Goal: Information Seeking & Learning: Compare options

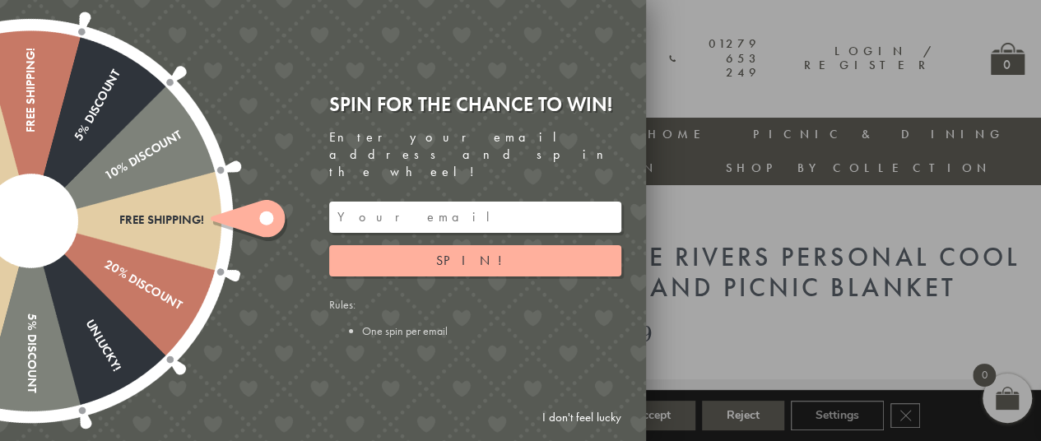
click at [558, 412] on link "I don't feel lucky" at bounding box center [581, 417] width 95 height 30
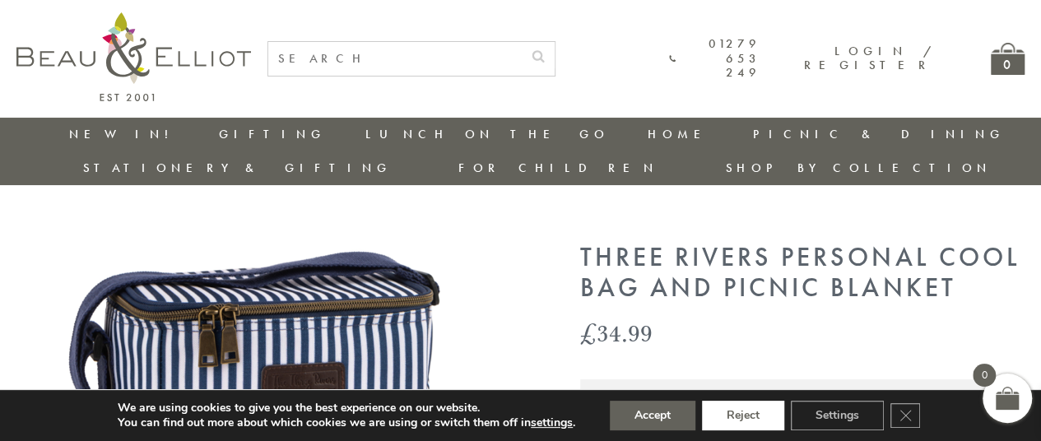
click at [751, 411] on button "Reject" at bounding box center [743, 416] width 82 height 30
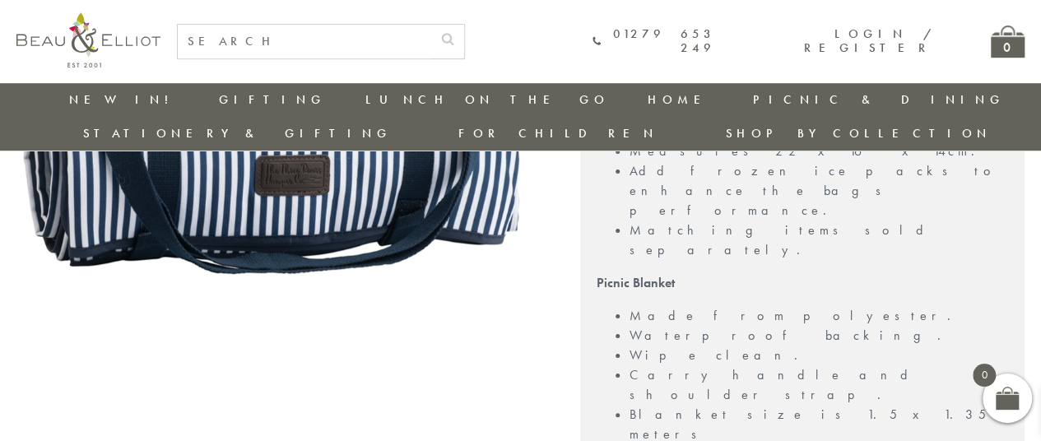
scroll to position [568, 0]
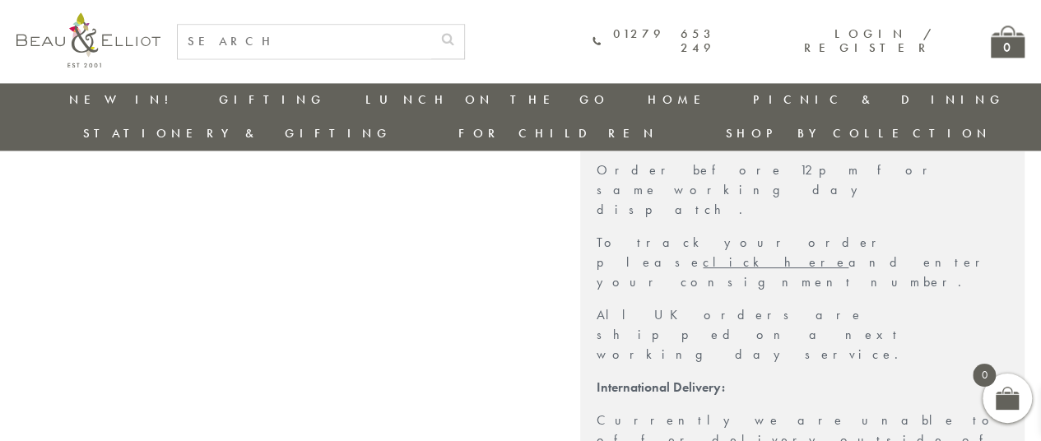
scroll to position [1160, 0]
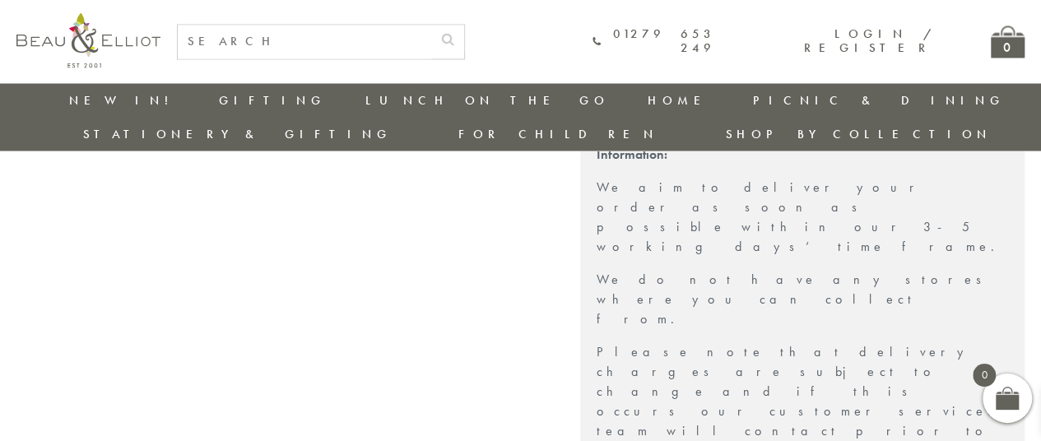
scroll to position [1523, 0]
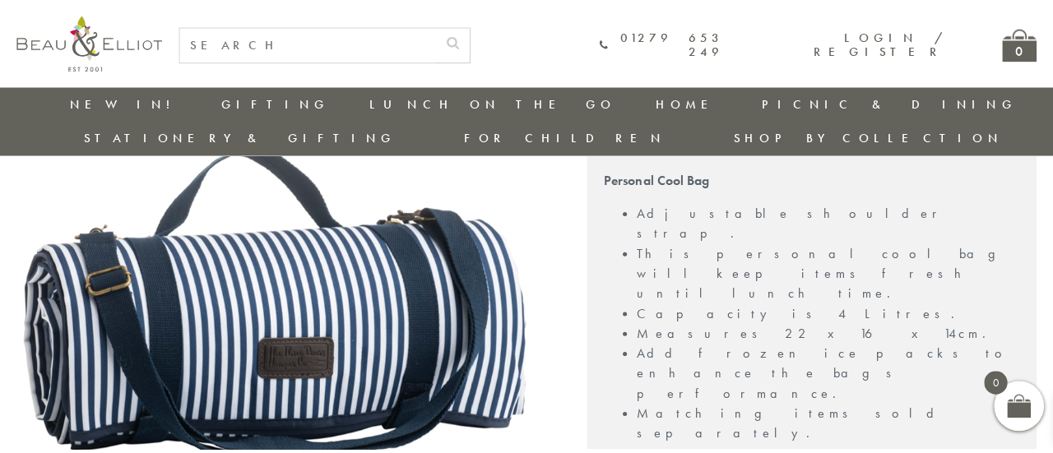
scroll to position [393, 0]
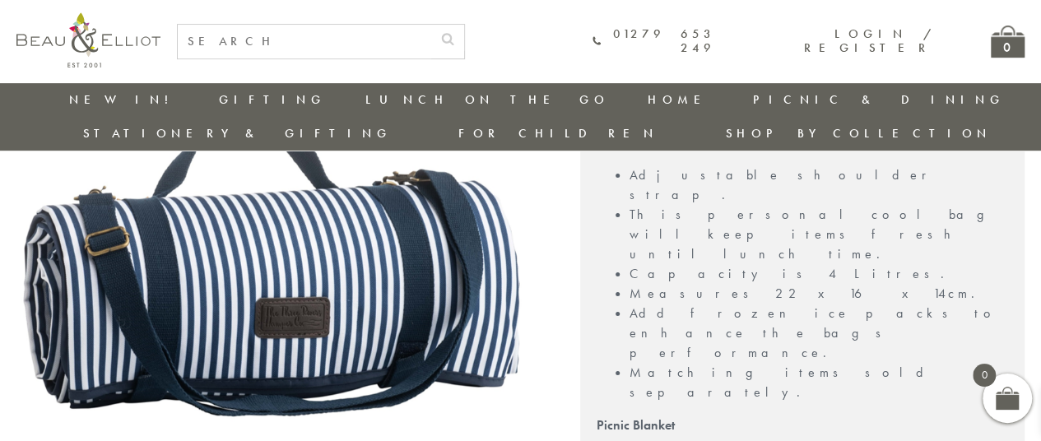
click at [420, 213] on img at bounding box center [275, 124] width 518 height 616
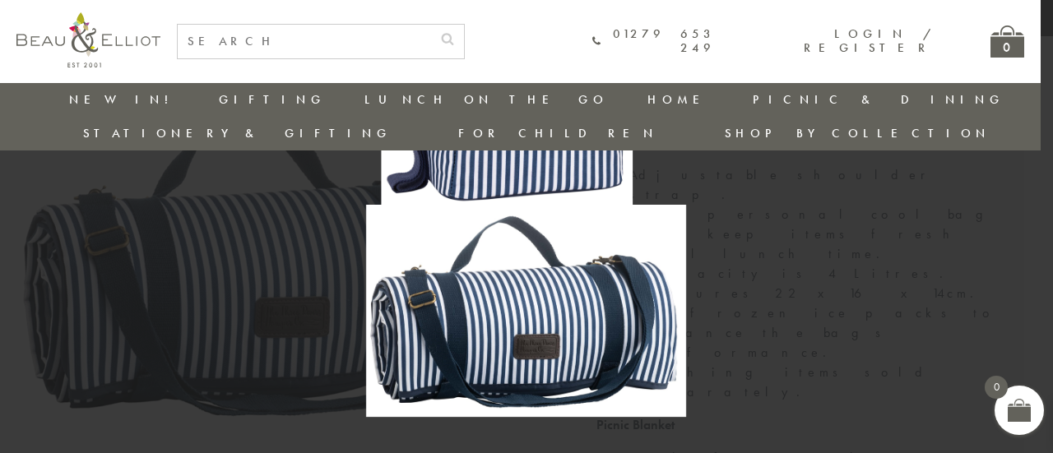
click at [491, 282] on img at bounding box center [526, 226] width 320 height 381
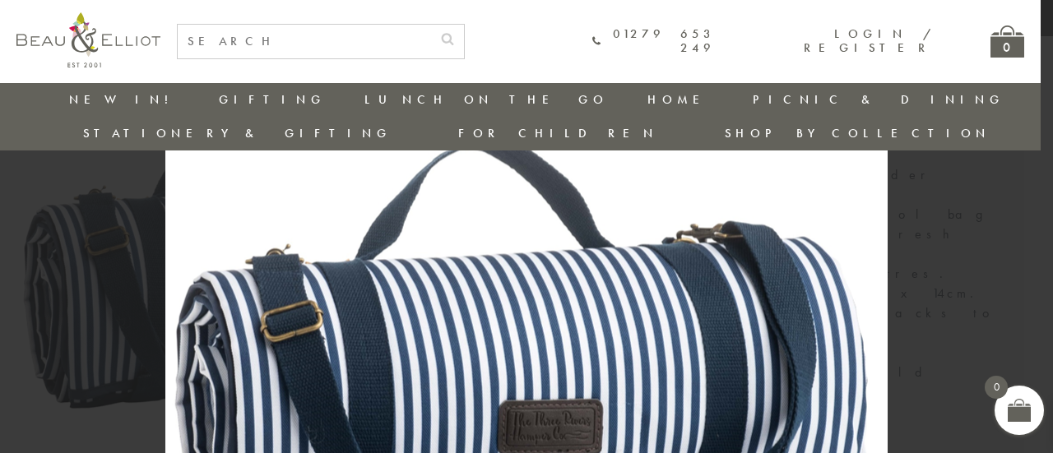
click at [491, 282] on img at bounding box center [526, 157] width 723 height 859
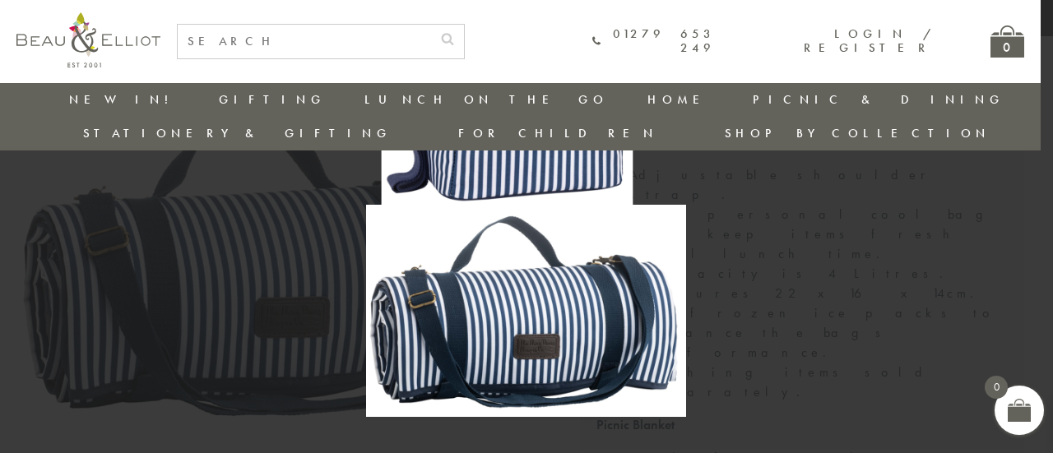
click at [491, 282] on img at bounding box center [526, 226] width 320 height 381
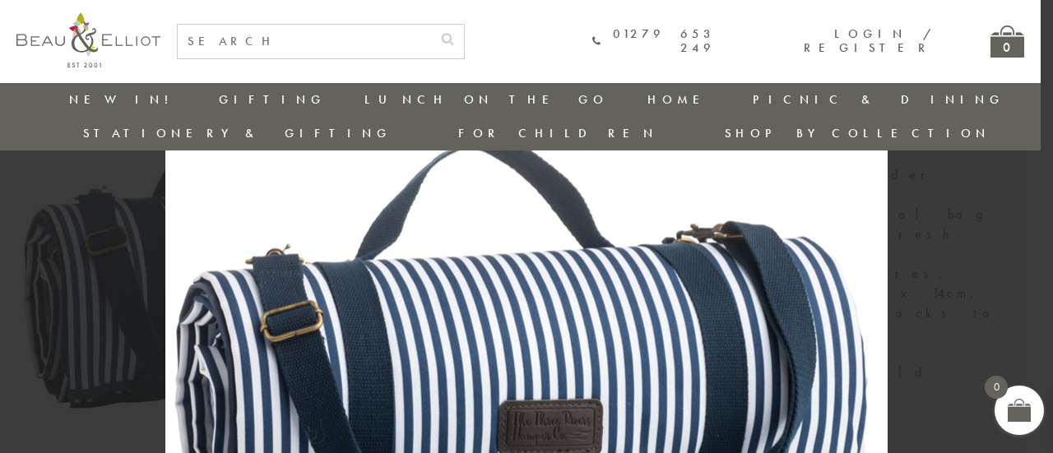
click at [491, 282] on img at bounding box center [526, 157] width 723 height 858
click at [681, 299] on img at bounding box center [526, 157] width 723 height 859
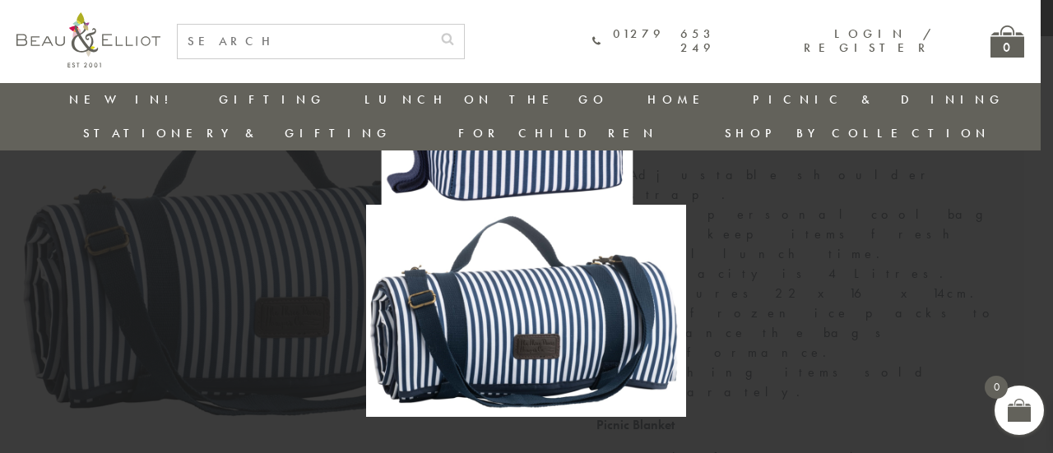
click at [681, 299] on img at bounding box center [526, 226] width 320 height 381
click at [868, 238] on div at bounding box center [526, 226] width 1053 height 453
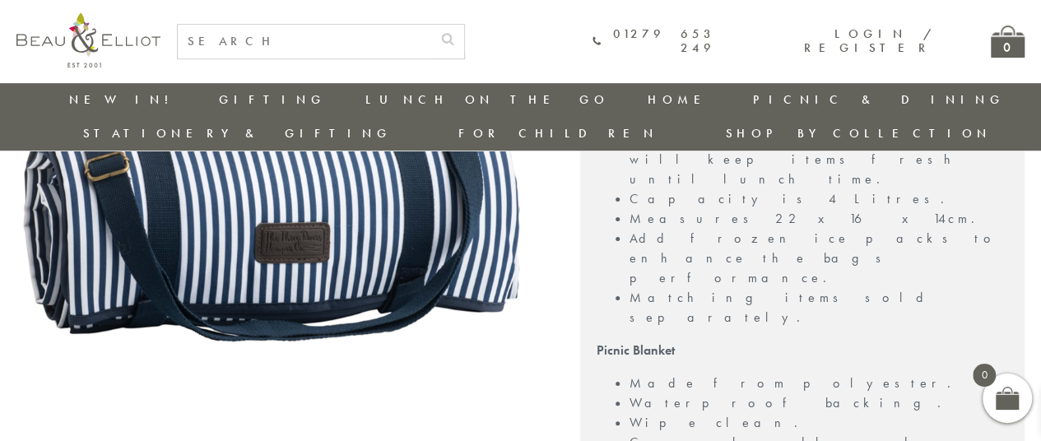
scroll to position [500, 0]
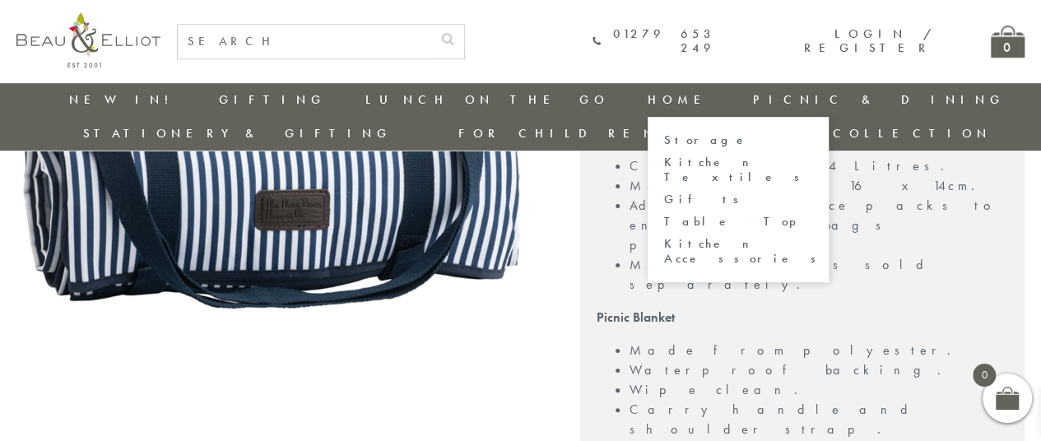
click at [648, 106] on link "Home" at bounding box center [681, 99] width 66 height 16
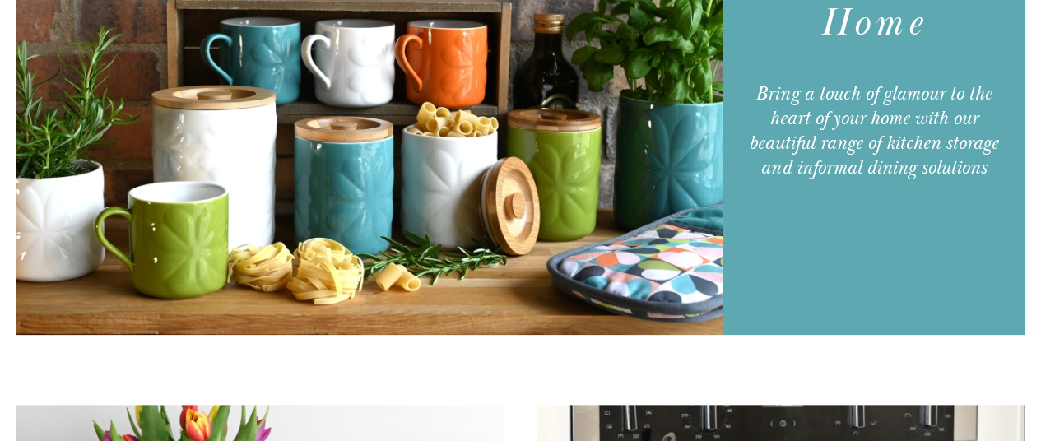
scroll to position [771, 0]
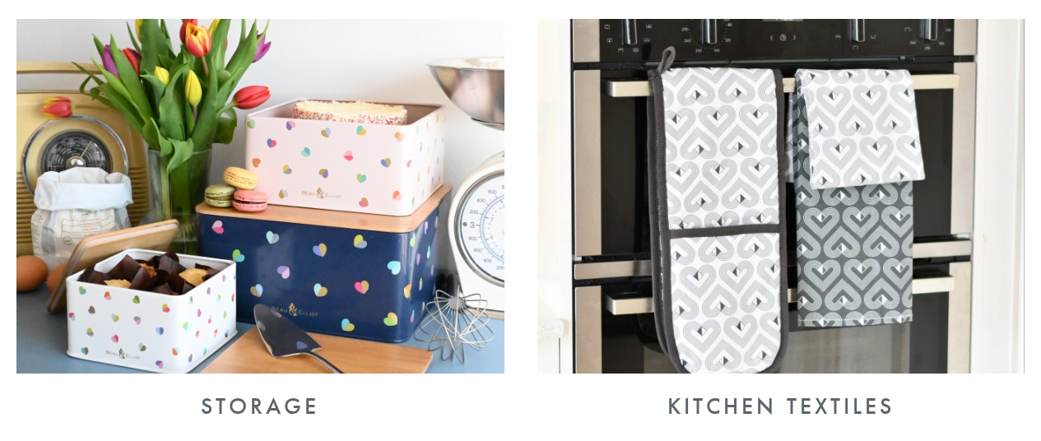
click at [258, 393] on div "Storage" at bounding box center [260, 406] width 488 height 26
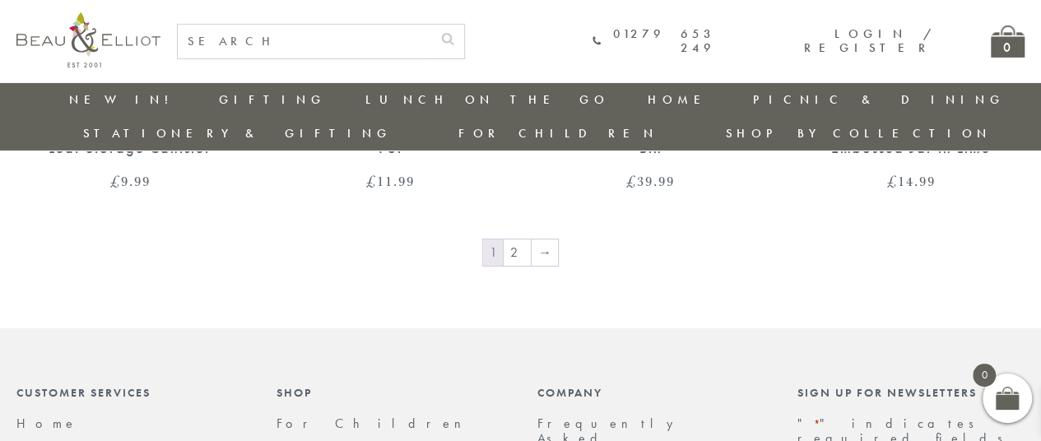
scroll to position [2713, 0]
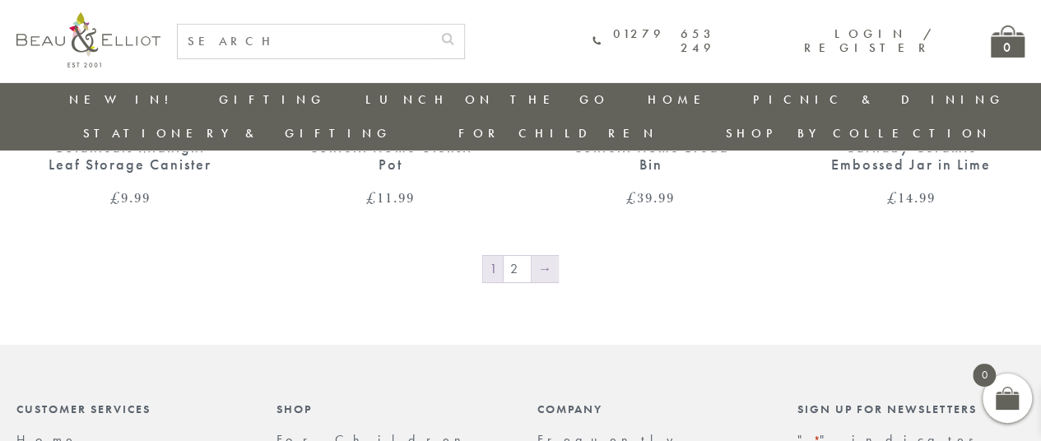
click at [542, 256] on link "→" at bounding box center [545, 269] width 26 height 26
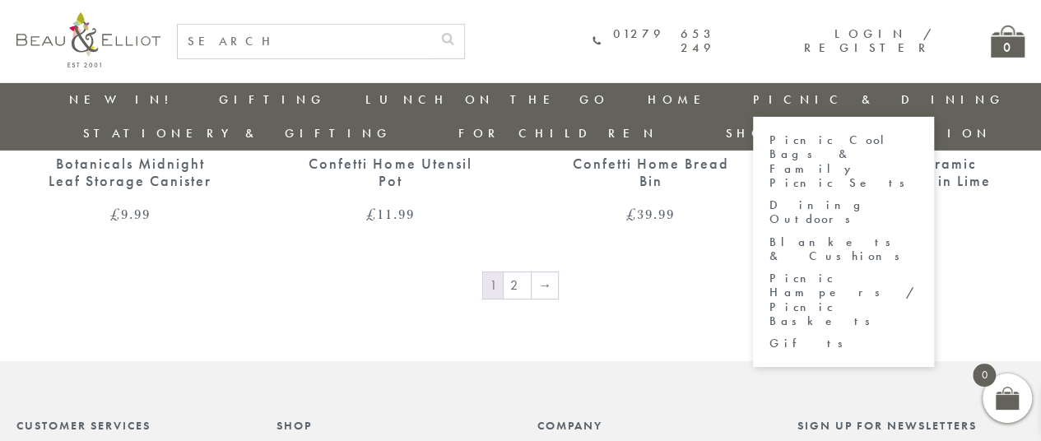
click at [770, 144] on link "Picnic Cool Bags & Family Picnic Sets" at bounding box center [844, 161] width 148 height 57
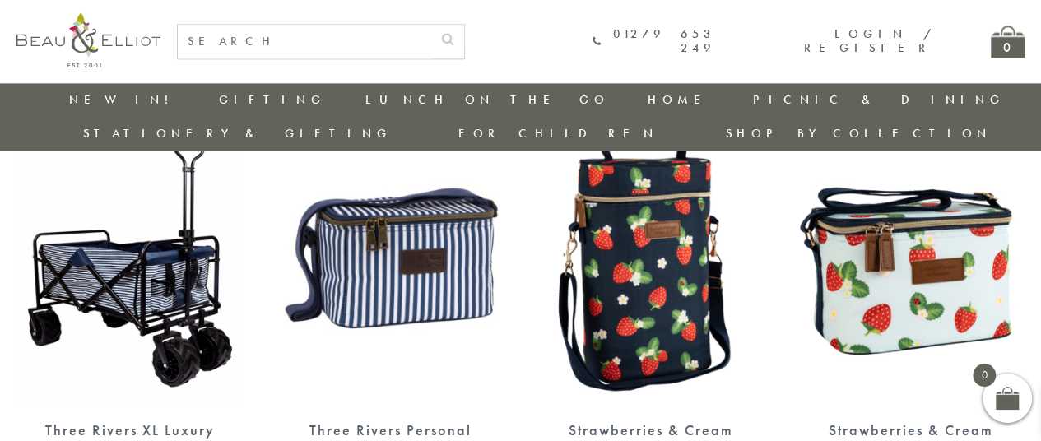
scroll to position [1139, 0]
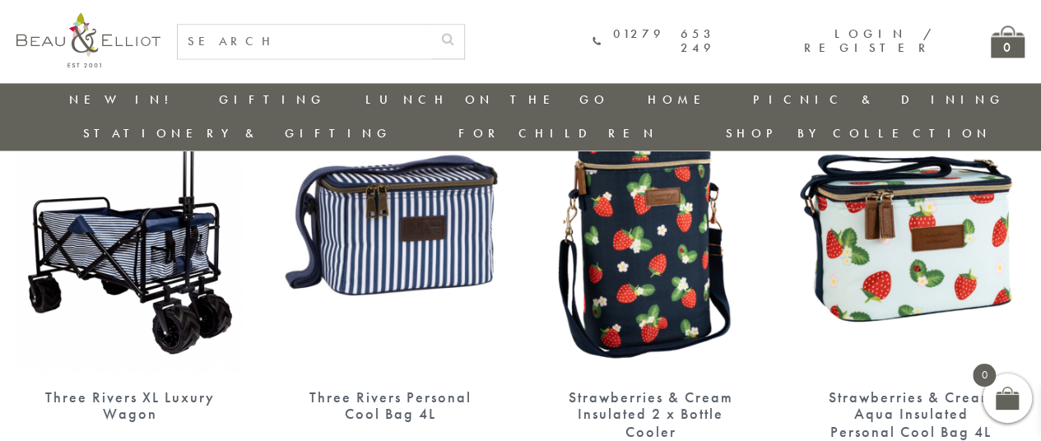
click at [665, 389] on div "Strawberries & Cream Insulated 2 x Bottle Cooler" at bounding box center [651, 414] width 170 height 51
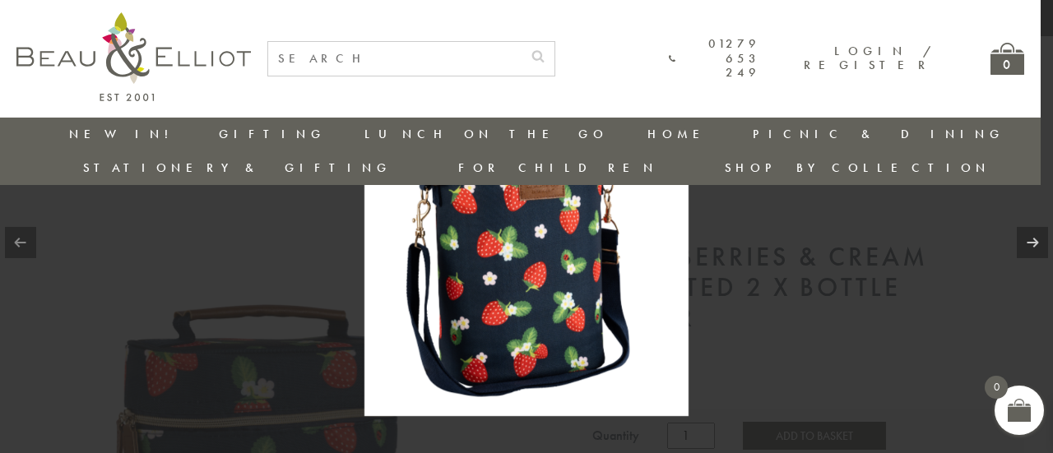
click at [174, 202] on div at bounding box center [526, 226] width 1053 height 453
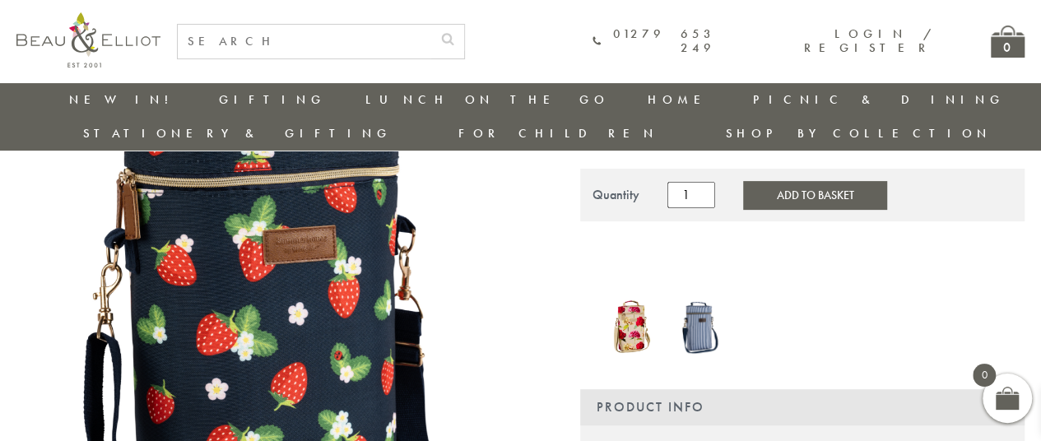
scroll to position [204, 0]
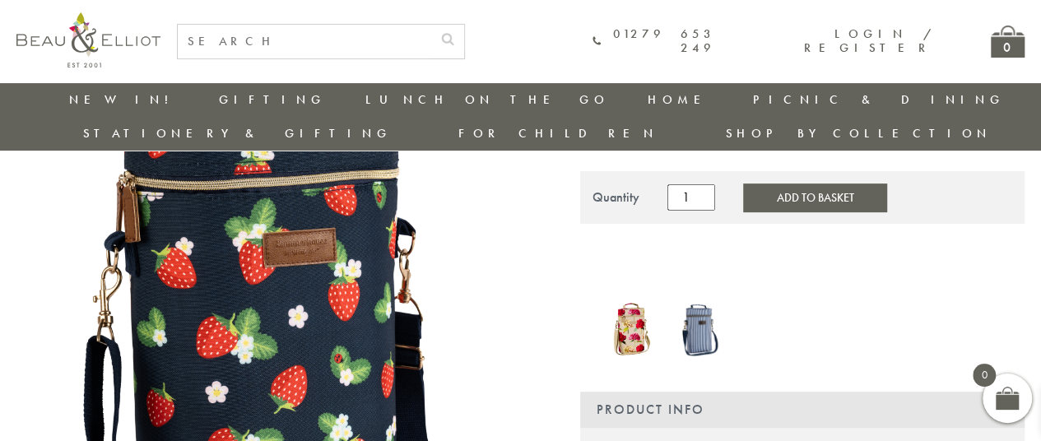
click at [481, 305] on img at bounding box center [275, 307] width 518 height 607
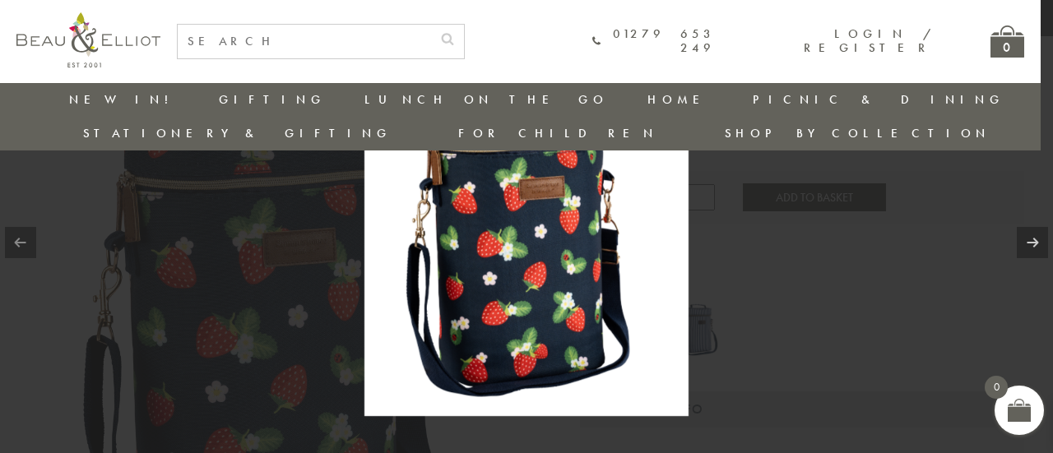
click at [821, 318] on div at bounding box center [526, 226] width 1053 height 453
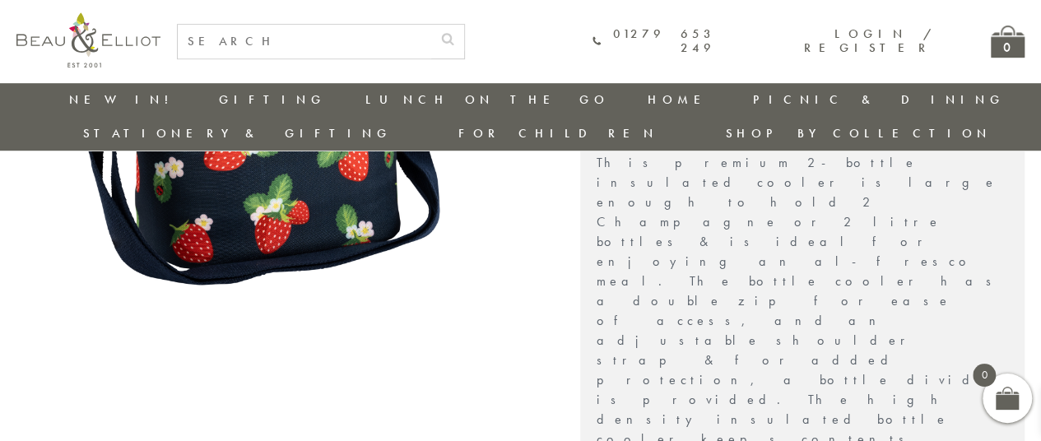
scroll to position [533, 0]
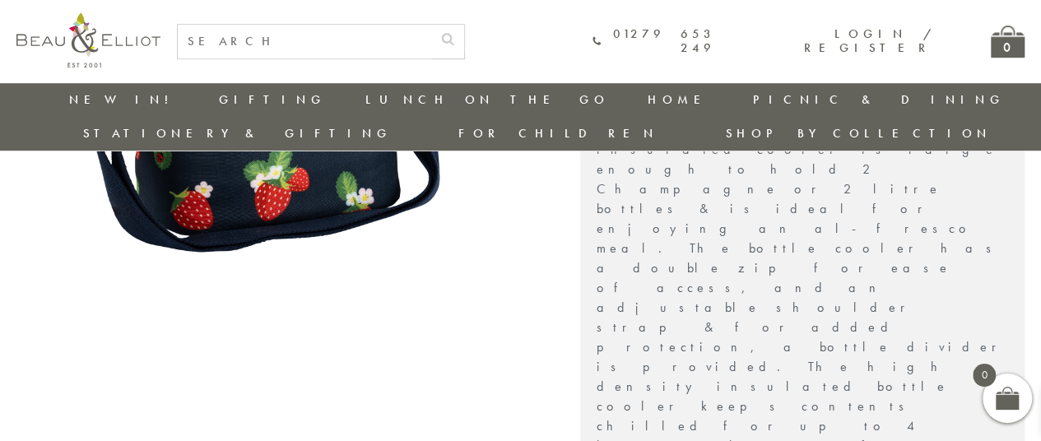
click at [891, 157] on p "This premium 2-bottle insulated cooler is large enough to hold 2 Champagne or 2…" at bounding box center [803, 347] width 412 height 454
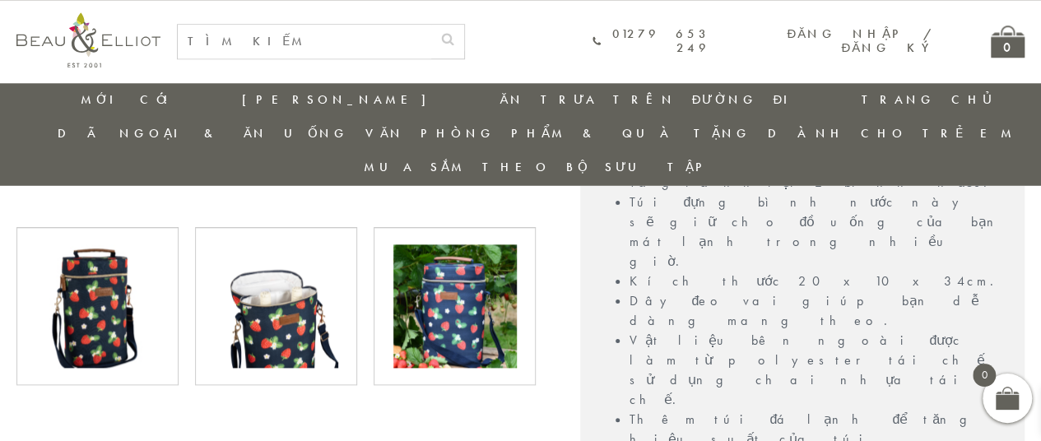
scroll to position [814, 0]
click at [291, 270] on img at bounding box center [276, 305] width 123 height 123
click at [288, 276] on img at bounding box center [276, 305] width 123 height 123
click at [289, 256] on img at bounding box center [276, 305] width 123 height 123
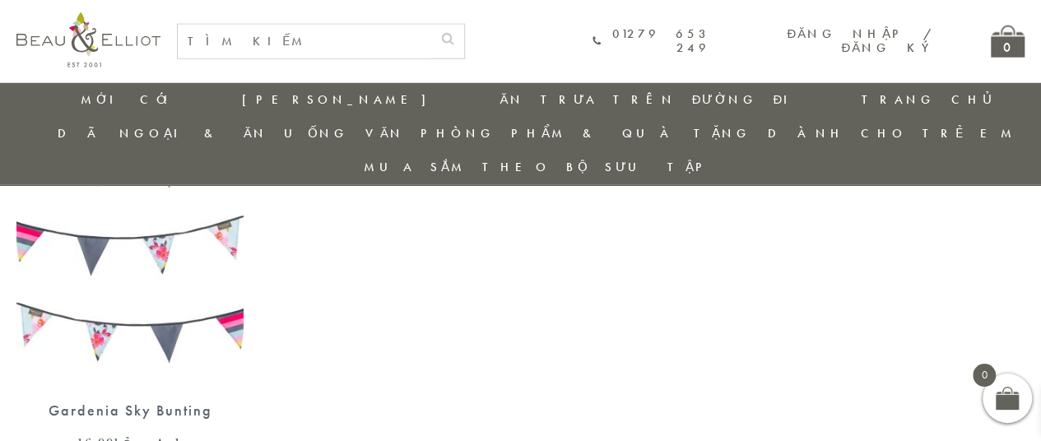
scroll to position [2176, 0]
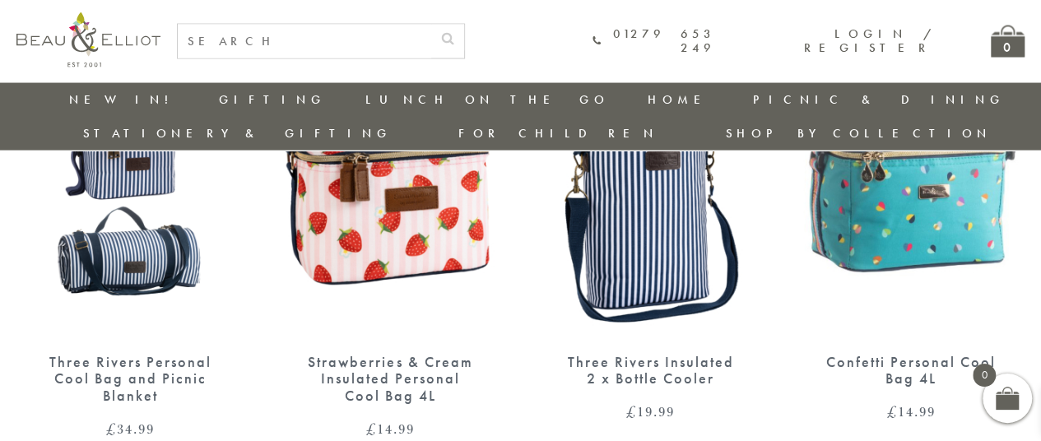
scroll to position [1651, 7]
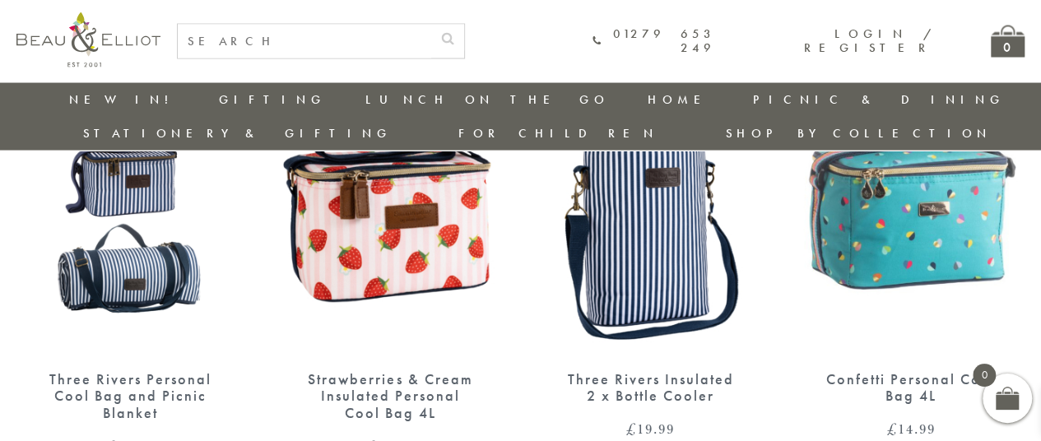
click at [58, 312] on img at bounding box center [129, 207] width 227 height 293
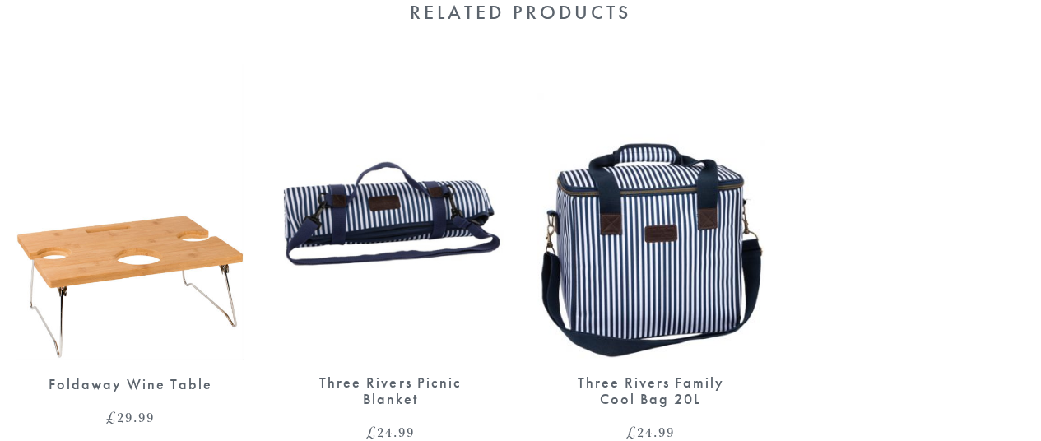
scroll to position [962, 0]
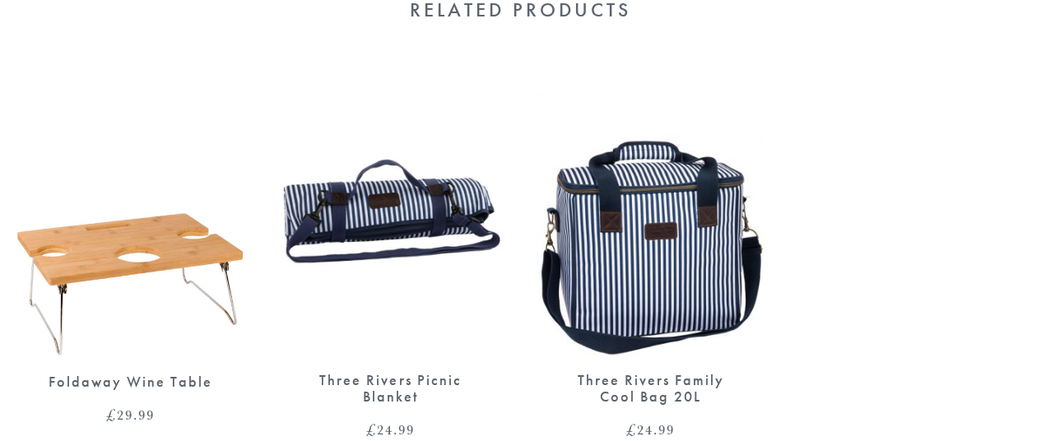
click at [132, 214] on img at bounding box center [129, 209] width 227 height 295
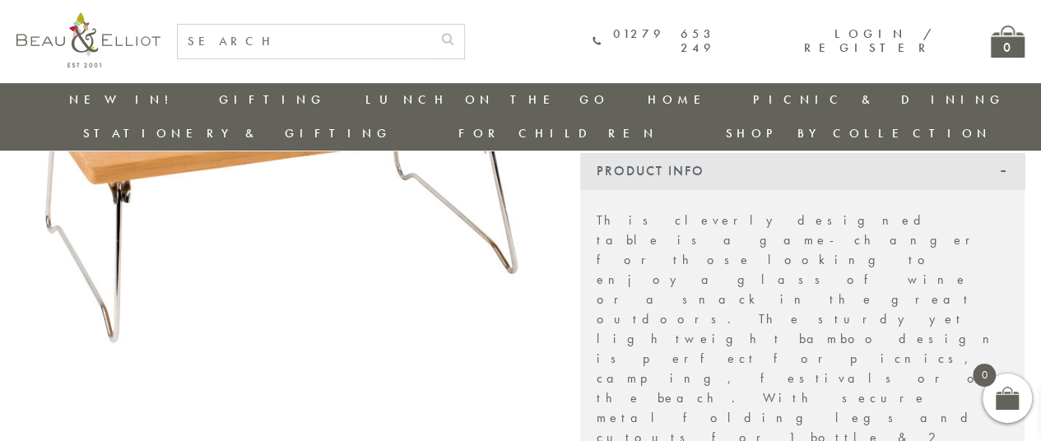
scroll to position [291, 0]
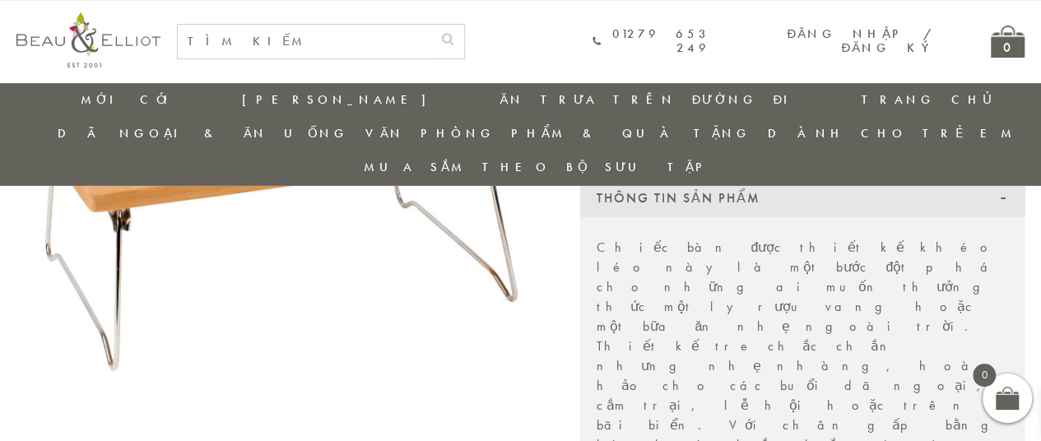
scroll to position [306, 0]
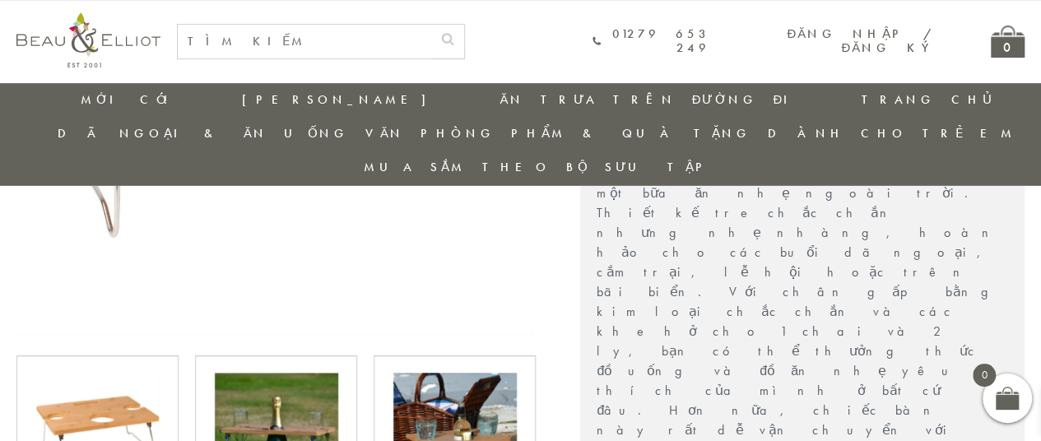
click at [85, 373] on img at bounding box center [97, 434] width 123 height 123
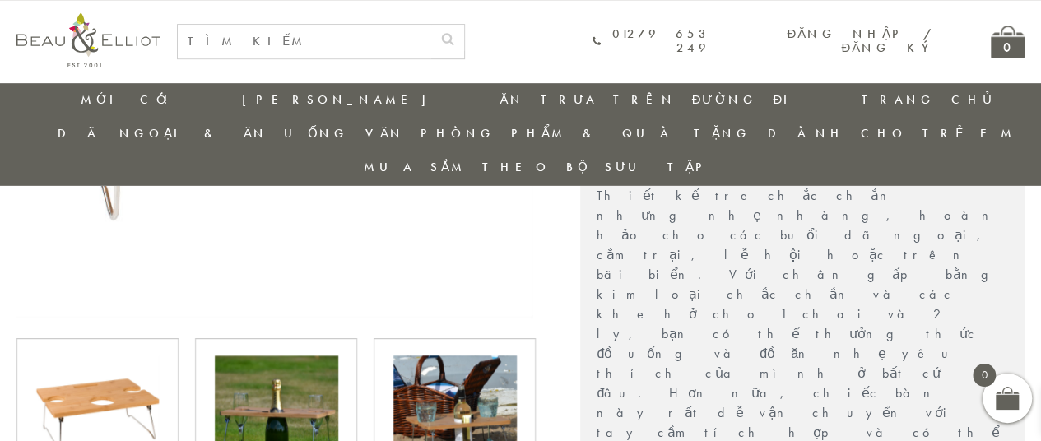
scroll to position [444, 0]
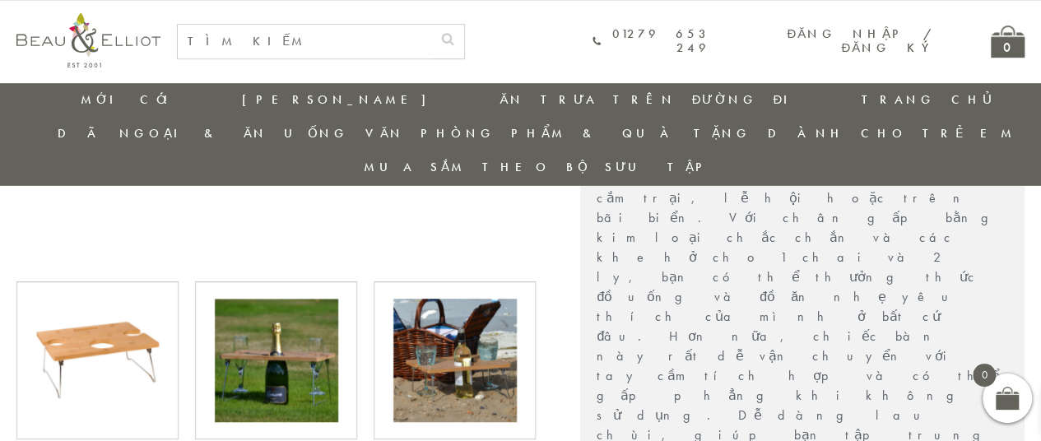
click at [82, 398] on div at bounding box center [97, 360] width 162 height 158
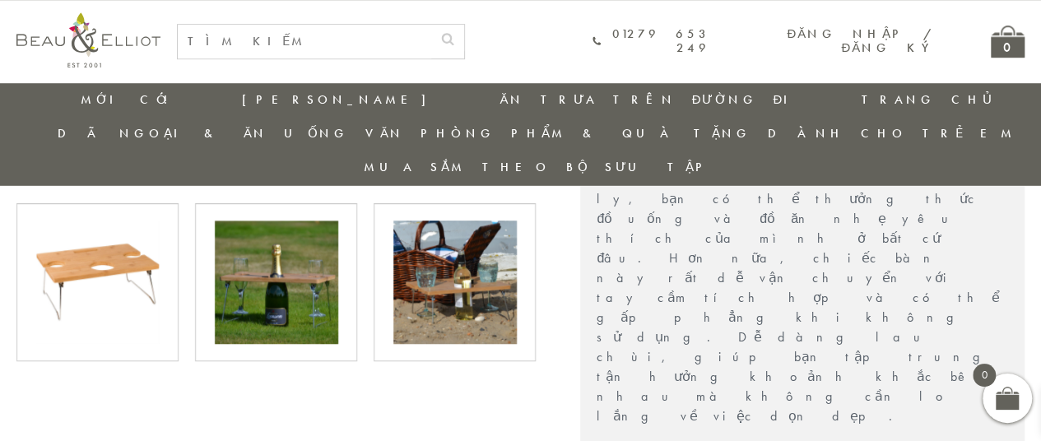
scroll to position [588, 0]
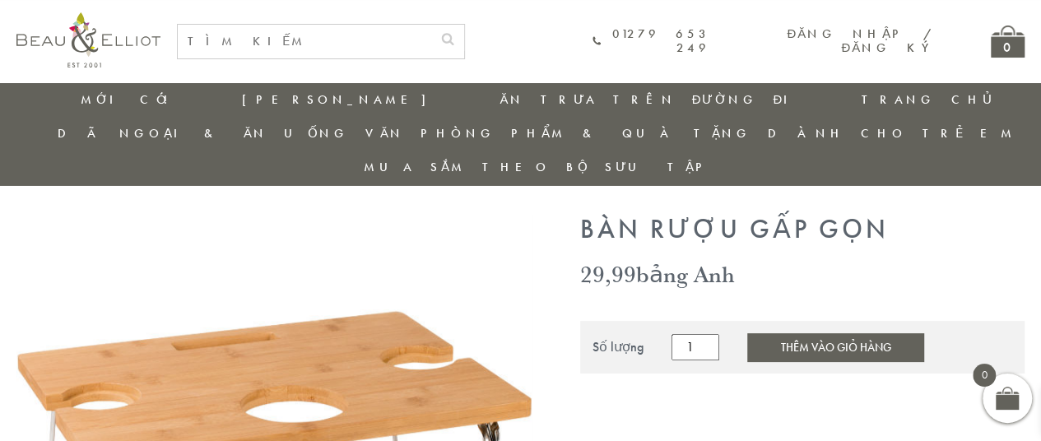
scroll to position [0, 0]
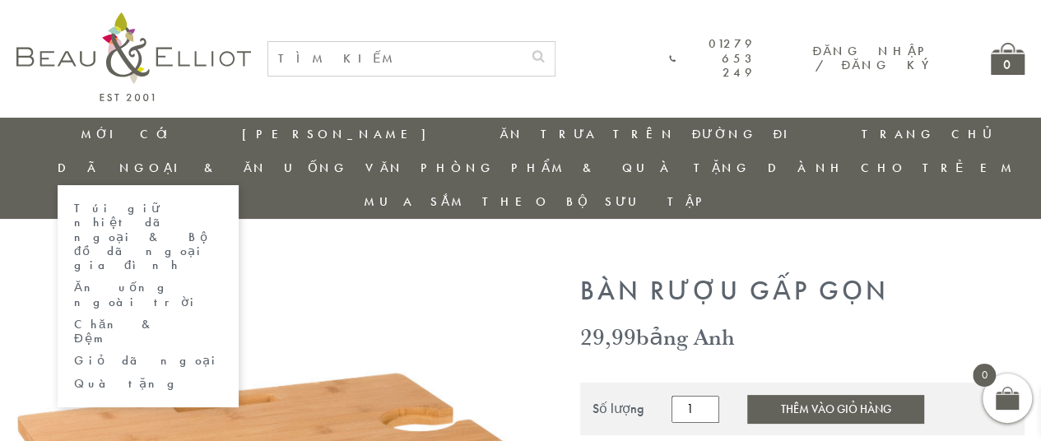
click at [349, 160] on font "Dã ngoại & Ăn uống" at bounding box center [203, 168] width 291 height 16
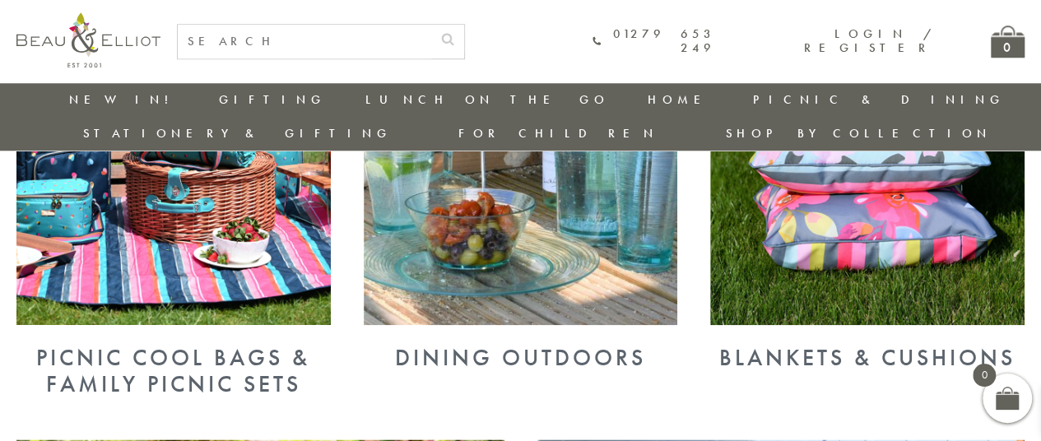
scroll to position [796, 0]
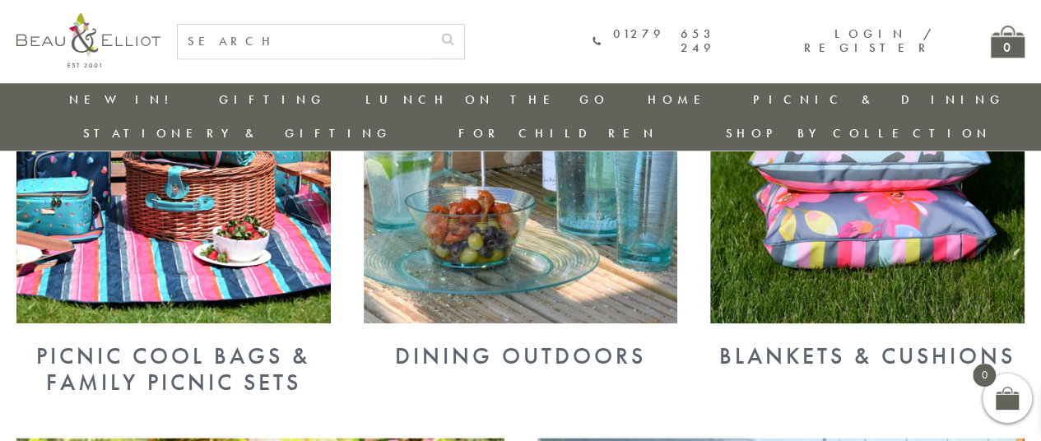
click at [187, 343] on div "Picnic Cool Bags & Family Picnic Sets" at bounding box center [173, 369] width 314 height 53
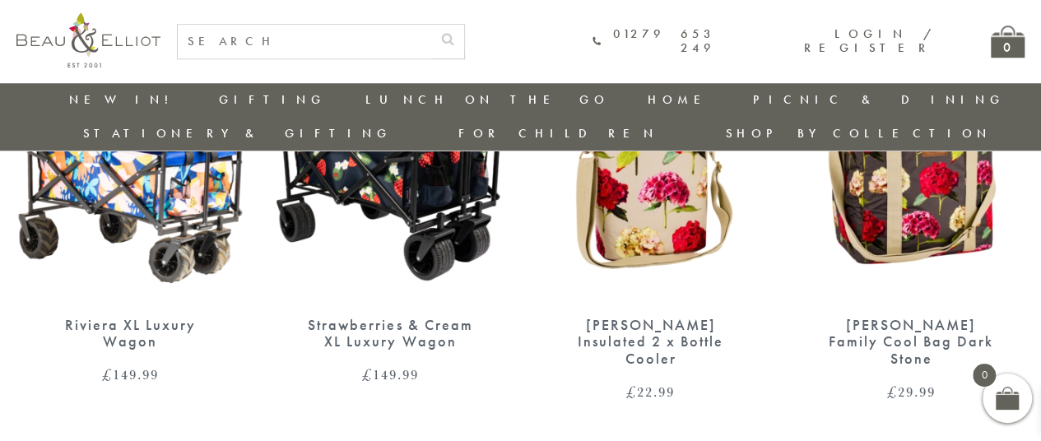
scroll to position [755, 0]
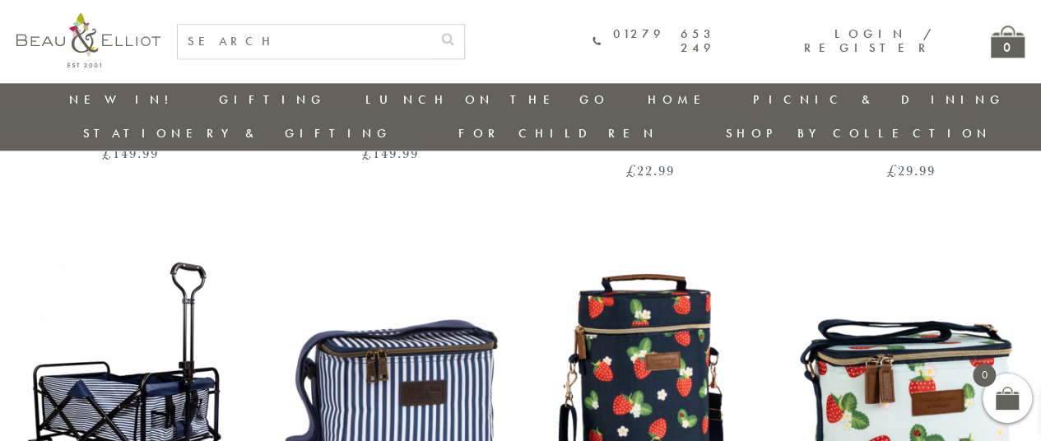
click at [71, 384] on img at bounding box center [129, 390] width 227 height 293
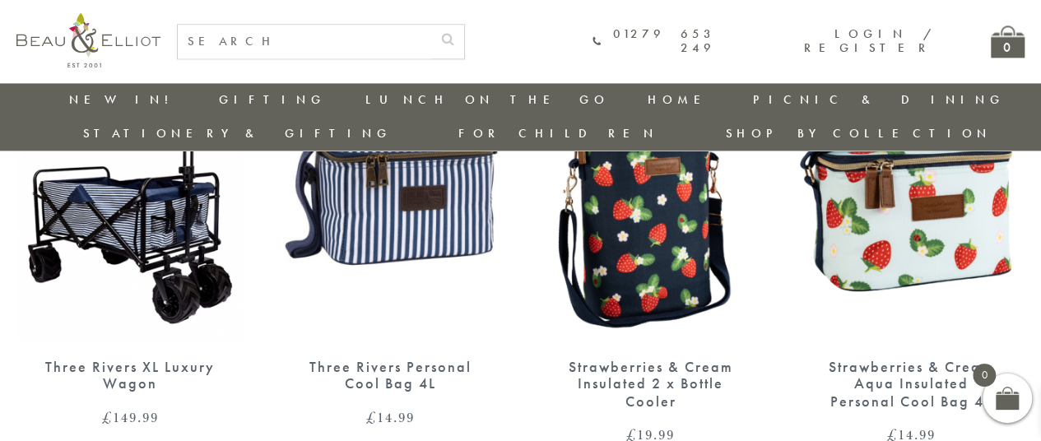
scroll to position [1174, 0]
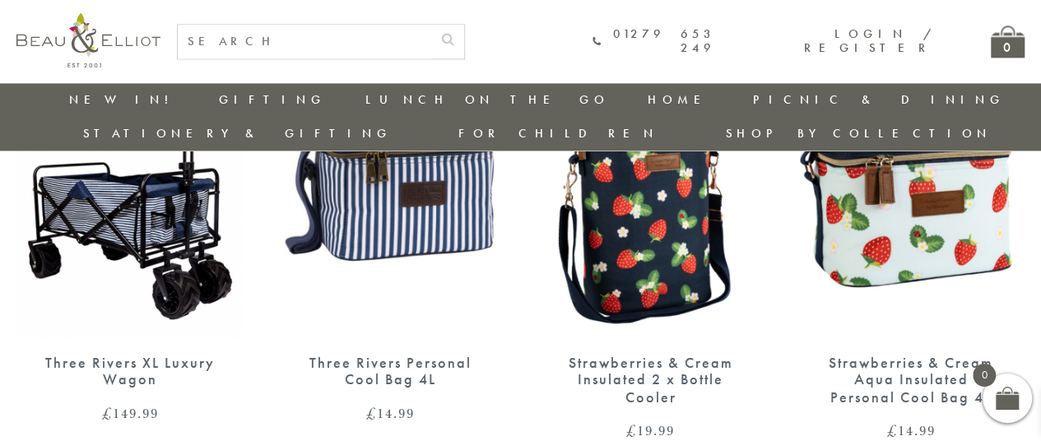
click at [398, 355] on div "Three Rivers Personal Cool Bag 4L" at bounding box center [390, 372] width 170 height 34
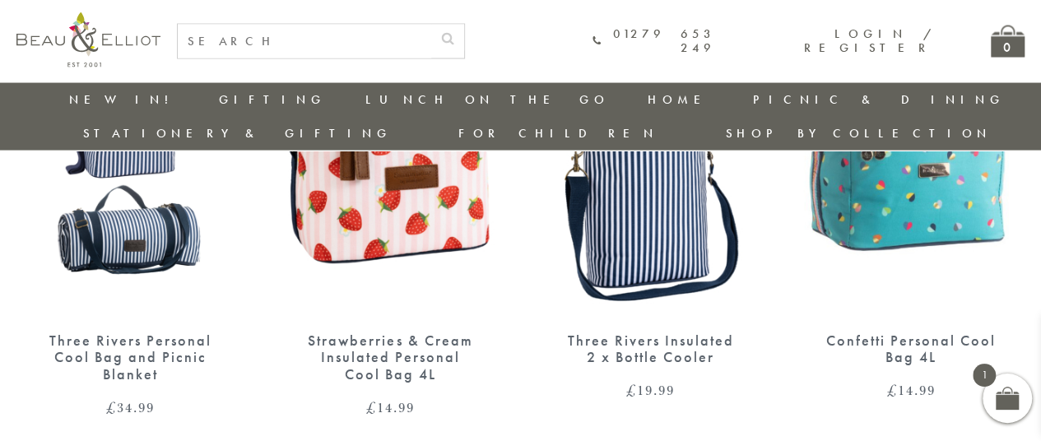
scroll to position [1670, 0]
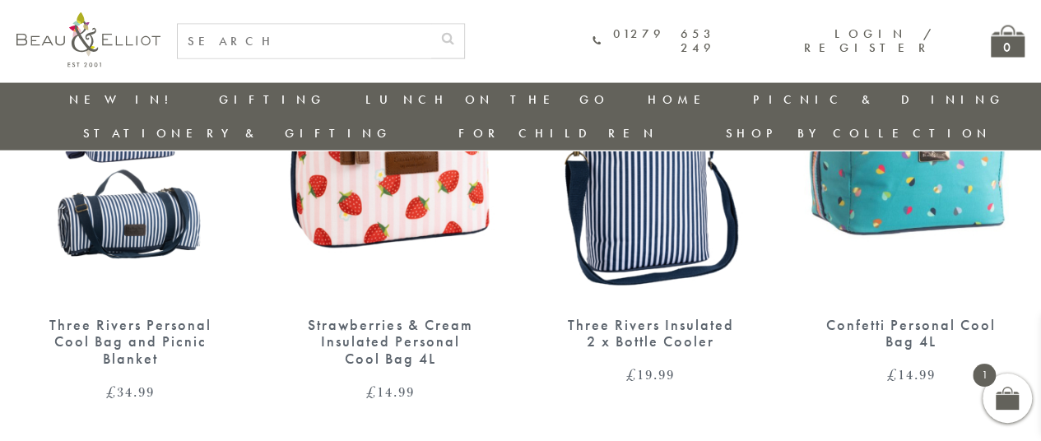
click at [148, 278] on link "Three Rivers Personal Cool Bag and Picnic Blanket £ 34.99" at bounding box center [129, 203] width 227 height 393
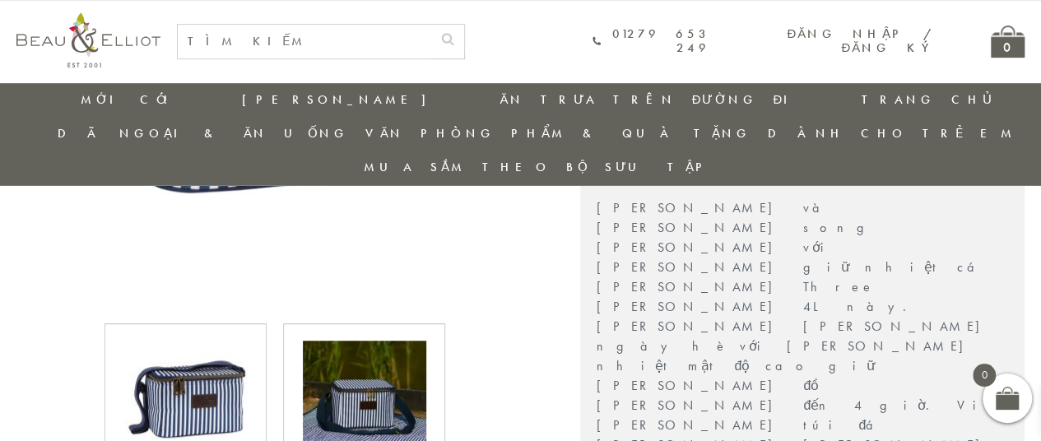
scroll to position [491, 0]
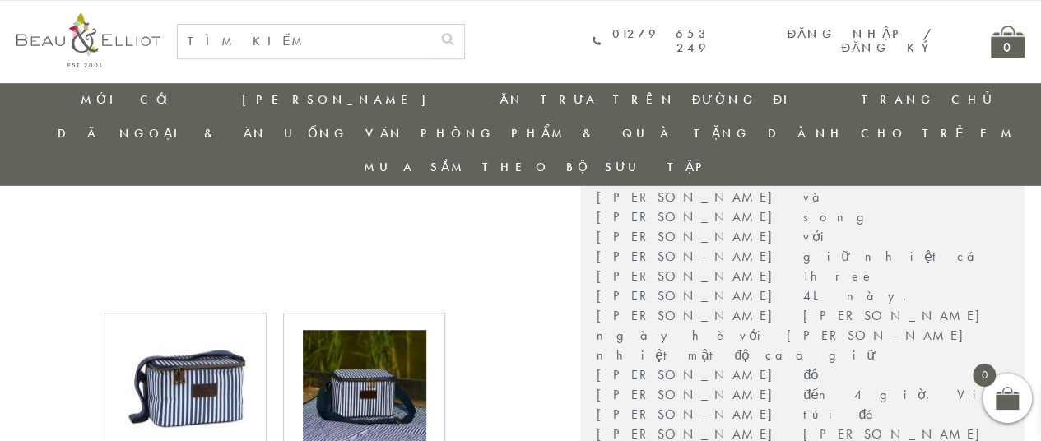
scroll to position [487, 0]
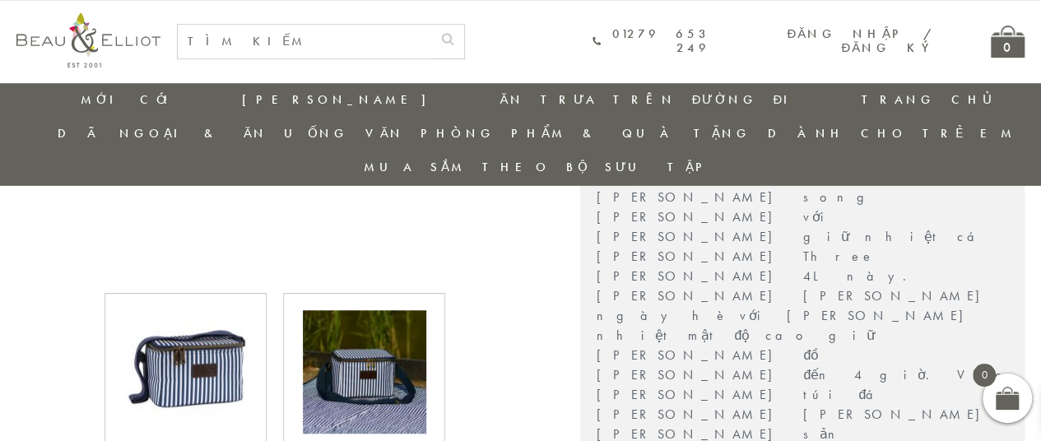
click at [56, 412] on div at bounding box center [274, 372] width 533 height 158
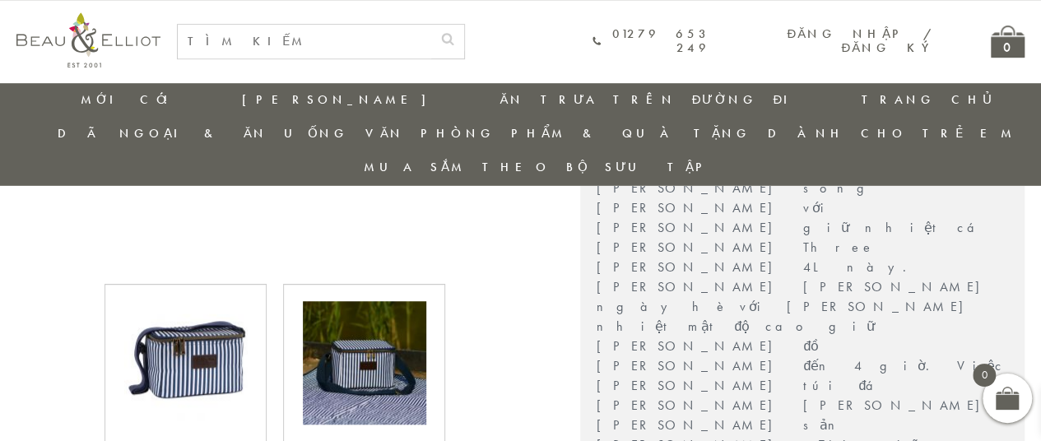
scroll to position [497, 0]
click at [216, 307] on img at bounding box center [185, 361] width 123 height 123
click at [364, 309] on img at bounding box center [364, 361] width 123 height 123
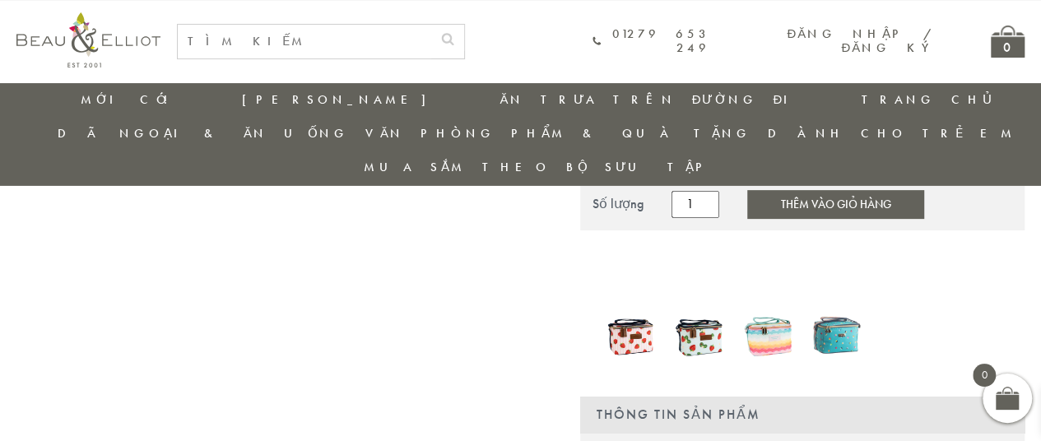
scroll to position [219, 0]
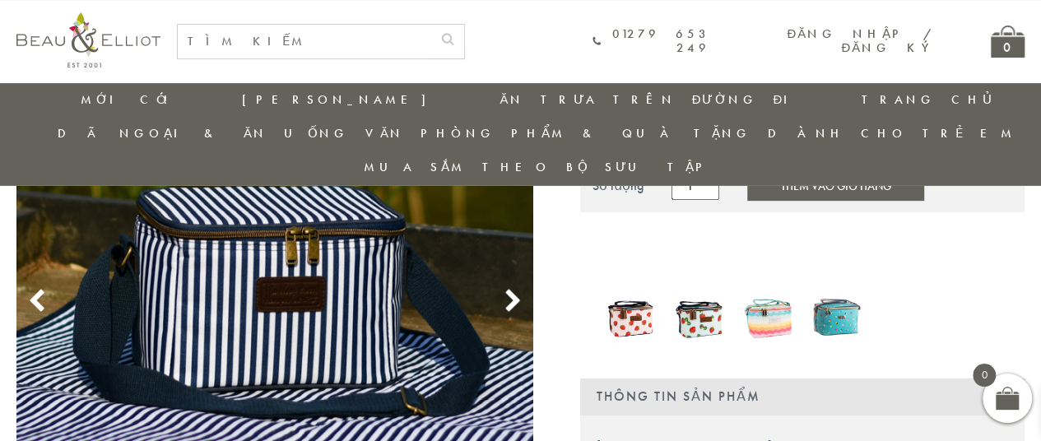
click at [502, 289] on icon at bounding box center [512, 301] width 25 height 25
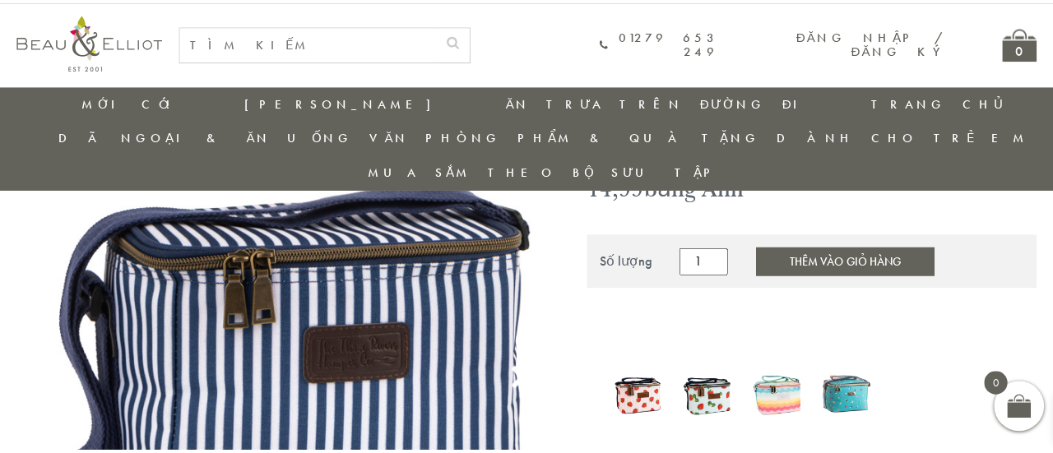
scroll to position [147, 0]
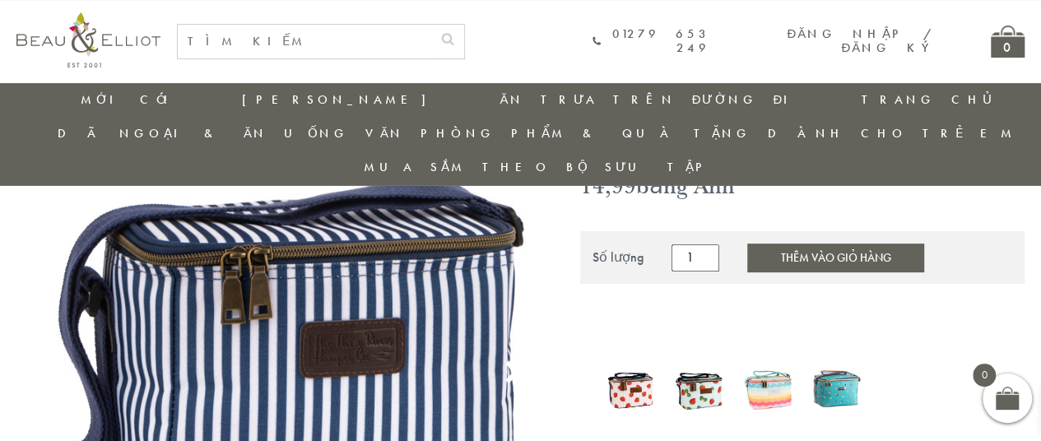
click at [497, 286] on img at bounding box center [275, 354] width 518 height 518
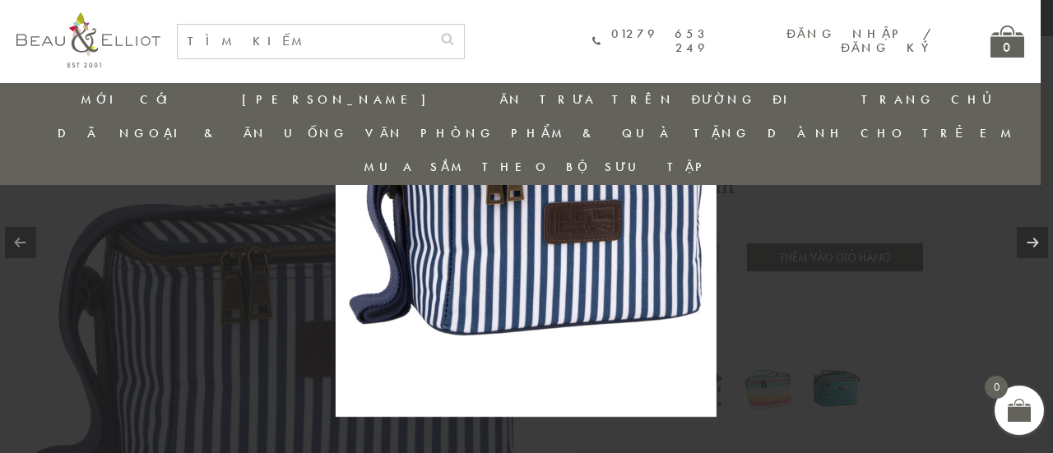
click at [862, 406] on div at bounding box center [526, 226] width 1053 height 453
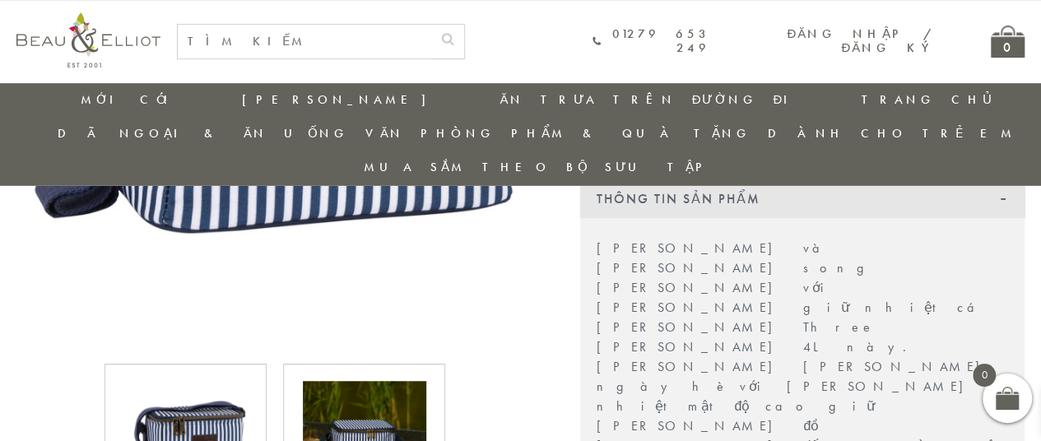
scroll to position [448, 0]
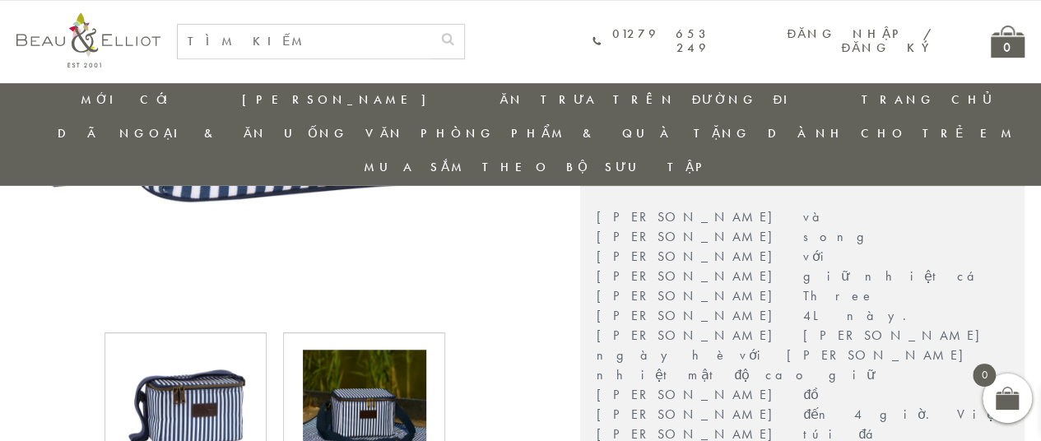
click at [692, 262] on font "Phong cách và chức năng song hành với Túi giữ nhiệt cá nhân Three Rivers 4L này…" at bounding box center [801, 424] width 408 height 432
drag, startPoint x: 692, startPoint y: 262, endPoint x: 758, endPoint y: 263, distance: 65.9
click at [758, 263] on font "Phong cách và chức năng song hành với Túi giữ nhiệt cá nhân Three Rivers 4L này…" at bounding box center [801, 424] width 408 height 432
copy font "Lớp lót PEVA"
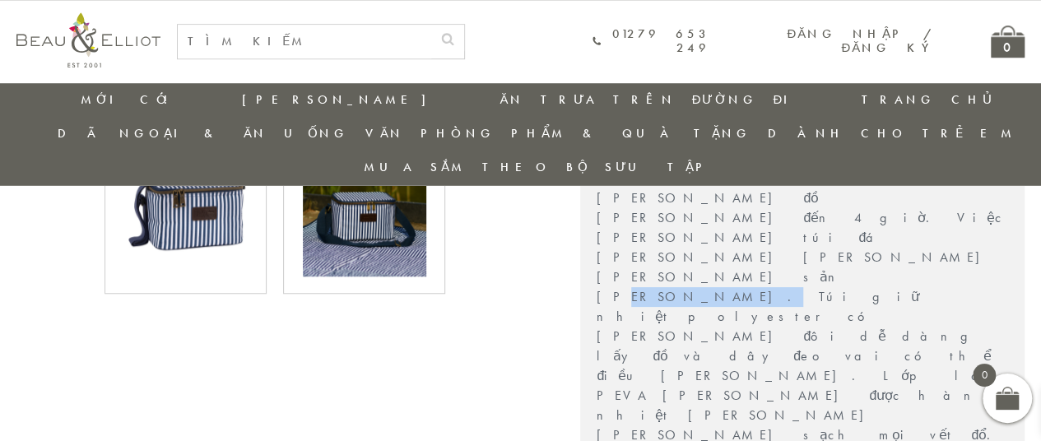
scroll to position [658, 0]
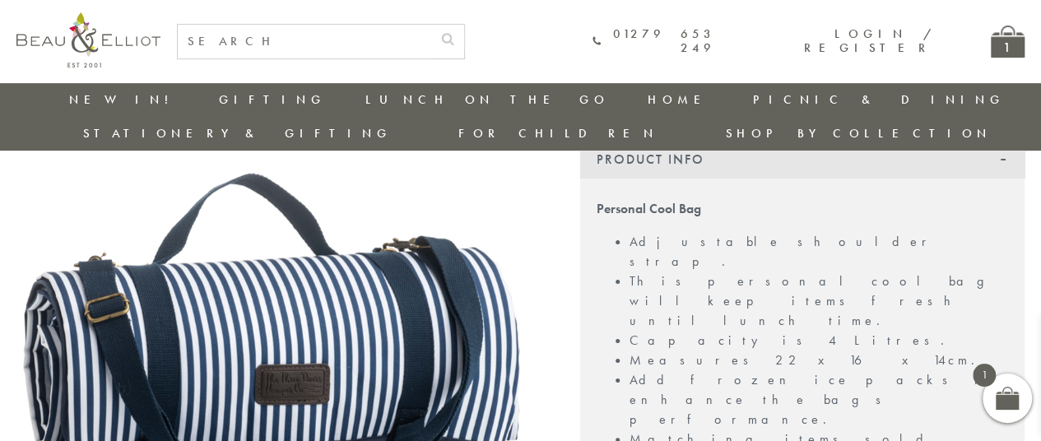
scroll to position [365, 0]
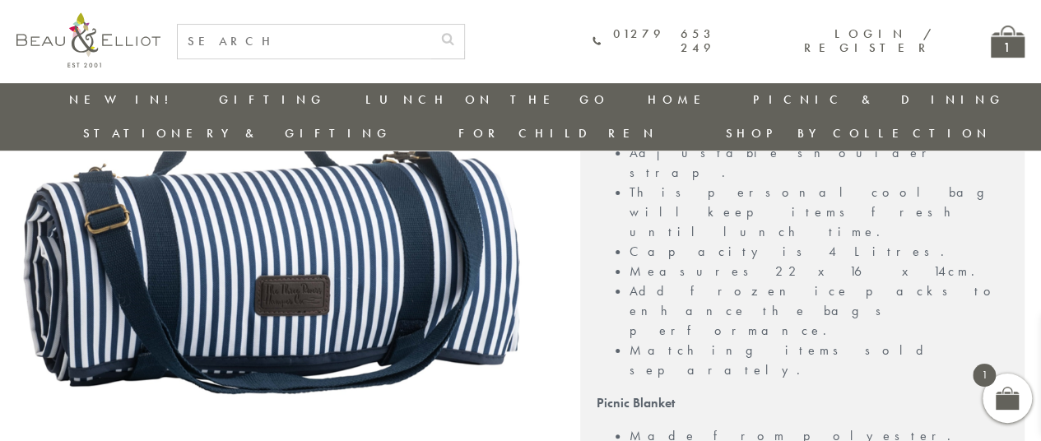
click at [68, 376] on div at bounding box center [275, 102] width 518 height 619
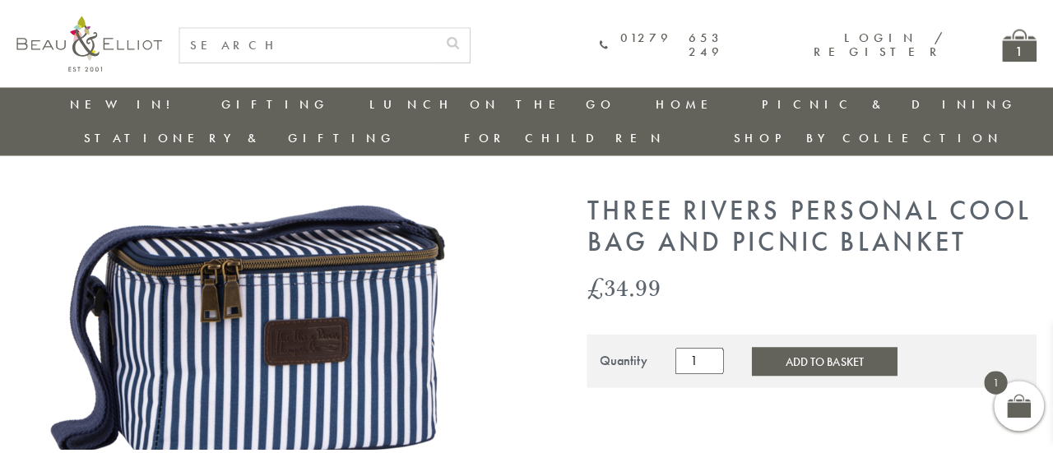
scroll to position [0, 0]
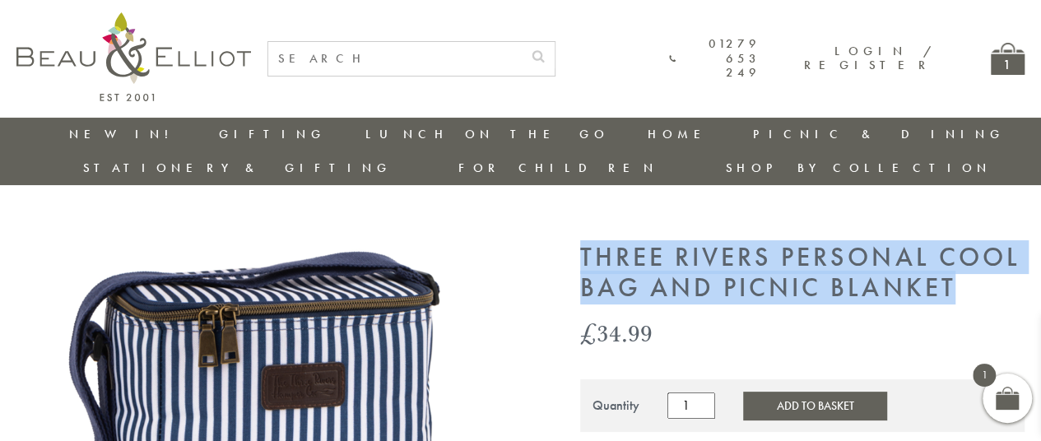
drag, startPoint x: 581, startPoint y: 216, endPoint x: 966, endPoint y: 262, distance: 387.8
click at [966, 262] on h1 "Three Rivers Personal Cool Bag and Picnic Blanket" at bounding box center [802, 273] width 444 height 61
copy h1 "Three Rivers Personal Cool Bag and Picnic Blanket"
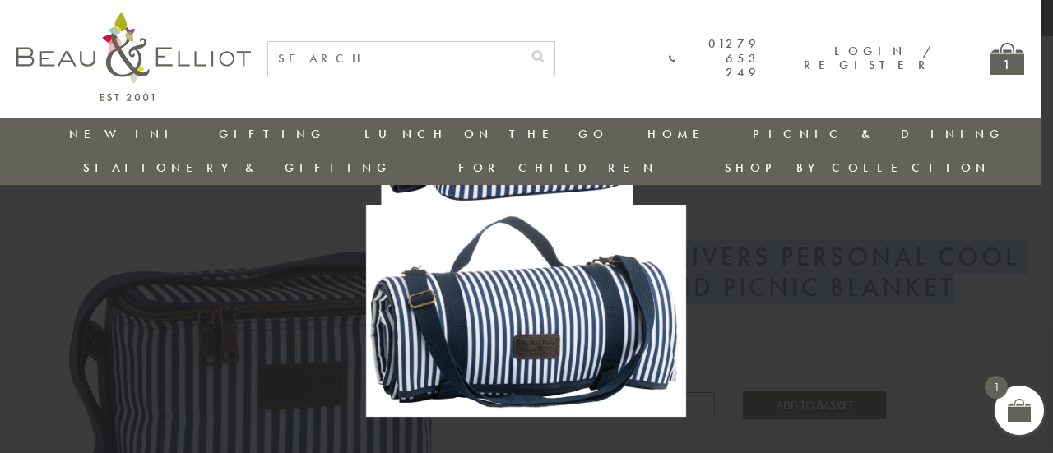
click at [453, 331] on img at bounding box center [526, 226] width 320 height 381
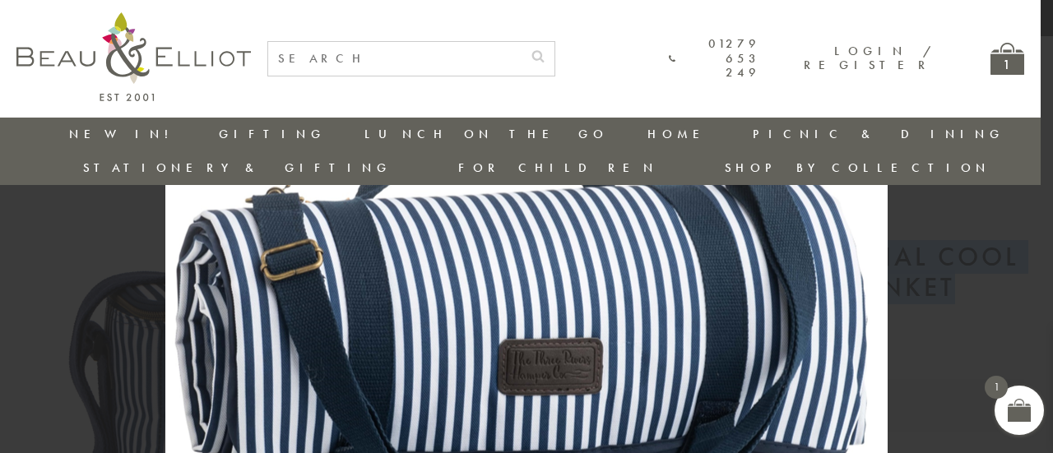
click at [453, 331] on img at bounding box center [526, 96] width 723 height 859
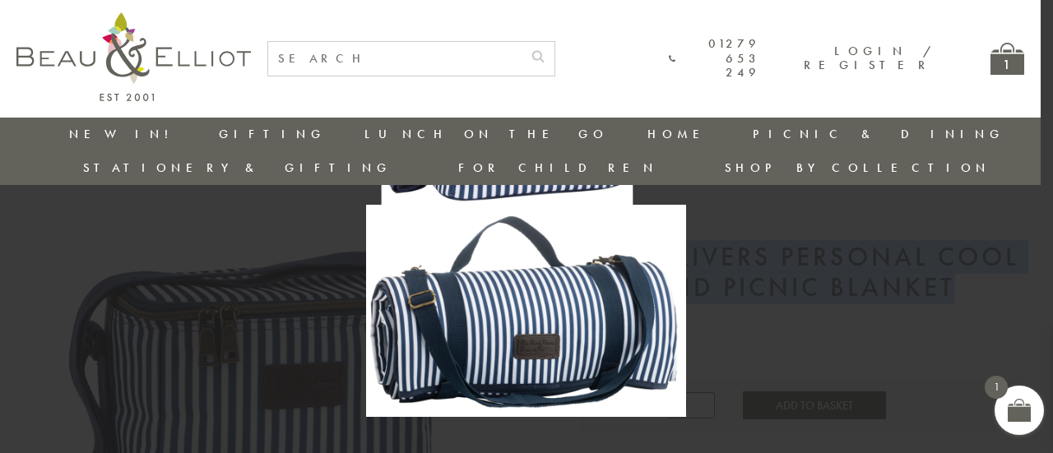
click at [453, 331] on img at bounding box center [526, 226] width 320 height 381
click at [802, 308] on div at bounding box center [526, 226] width 1053 height 453
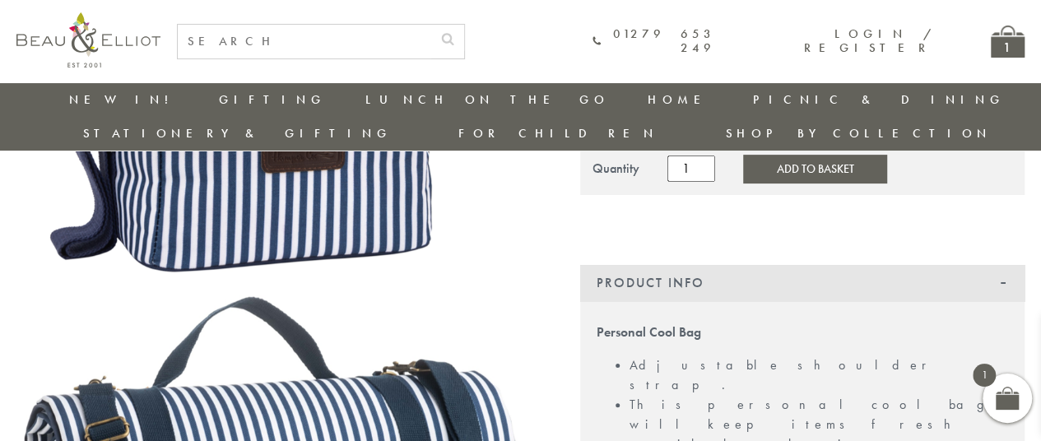
scroll to position [204, 0]
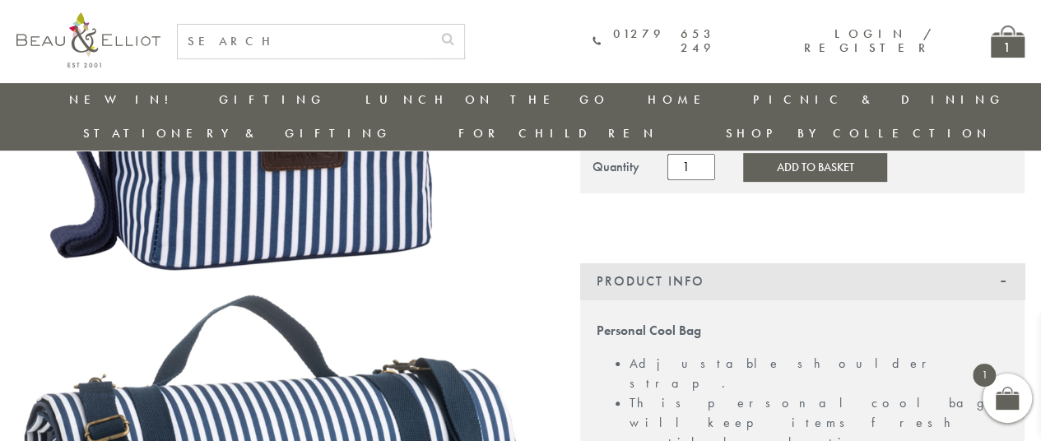
click at [411, 323] on img at bounding box center [275, 312] width 518 height 616
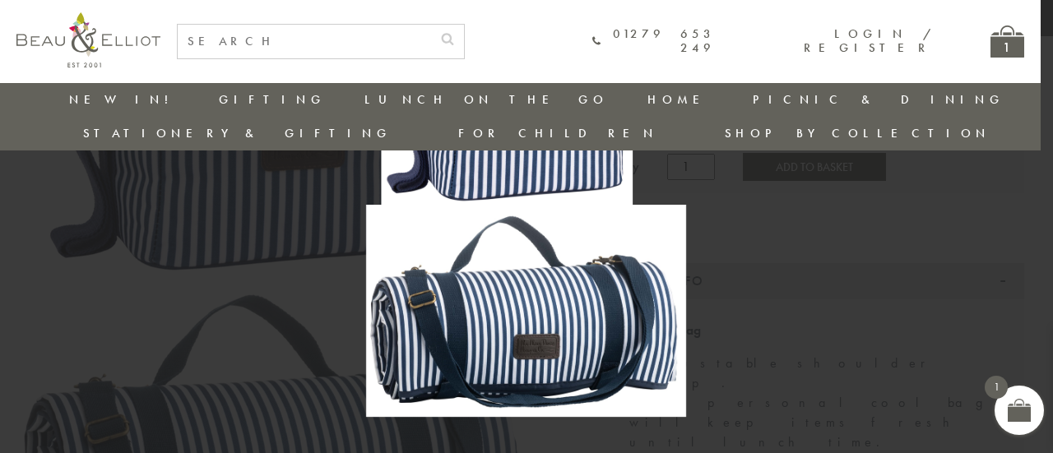
click at [979, 289] on div at bounding box center [526, 226] width 1053 height 453
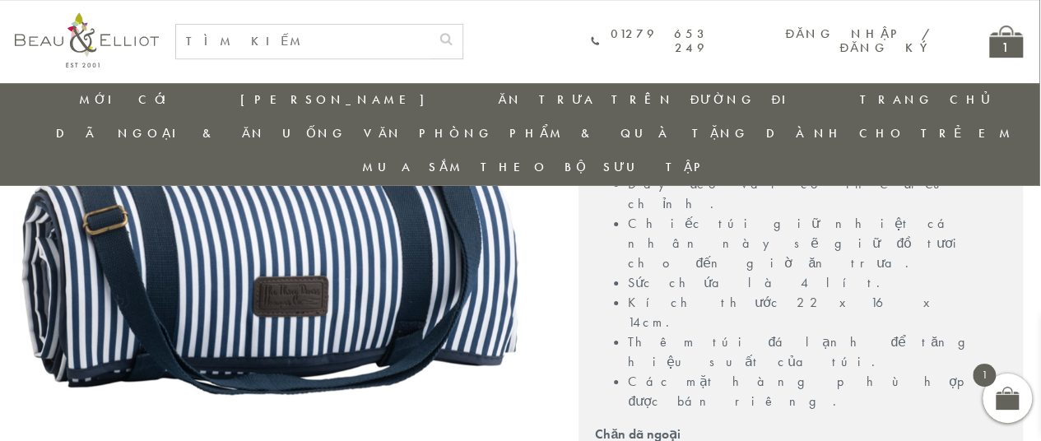
scroll to position [481, 7]
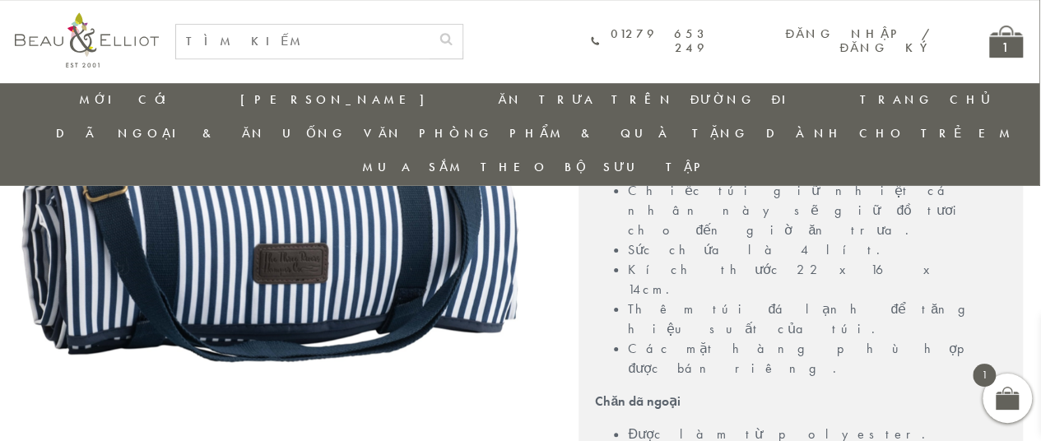
click at [841, 269] on div "Túi giữ nhiệt cá nhân Dây đeo vai có thể điều chỉnh. Chiếc túi giữ nhiệt cá nhâ…" at bounding box center [801, 335] width 444 height 497
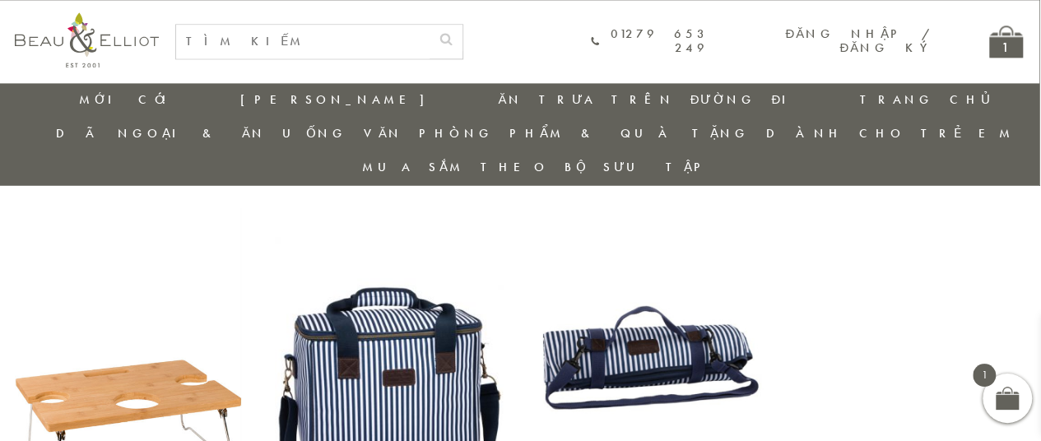
scroll to position [1132, 7]
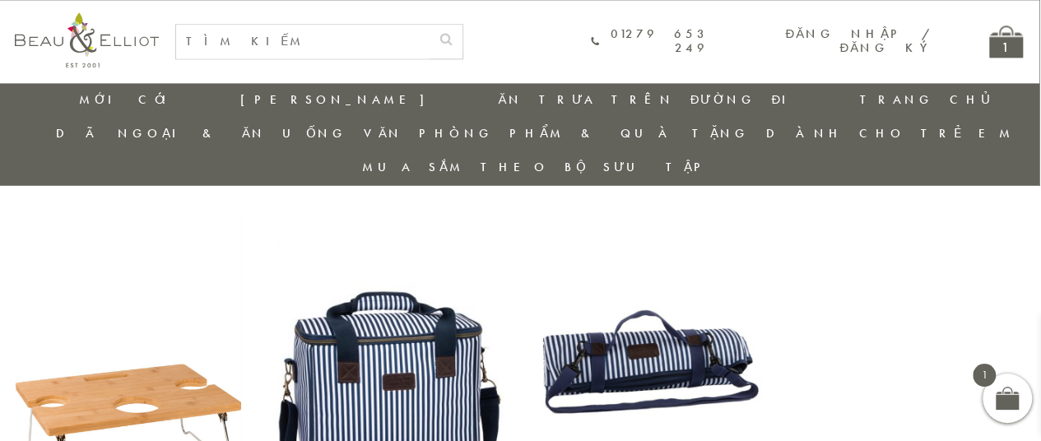
click at [364, 238] on img at bounding box center [388, 358] width 227 height 293
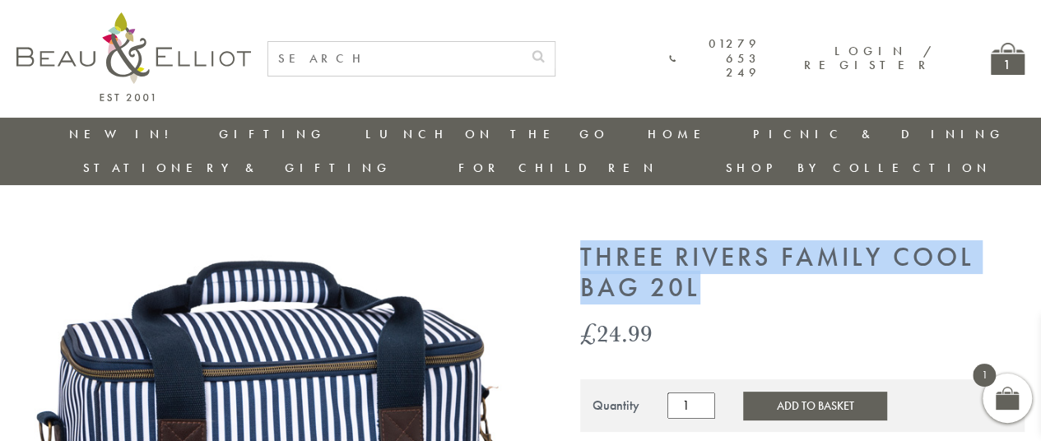
drag, startPoint x: 582, startPoint y: 222, endPoint x: 719, endPoint y: 266, distance: 144.2
click at [719, 266] on h1 "Three Rivers Family Cool Bag 20L" at bounding box center [802, 273] width 444 height 61
copy h1 "Three Rivers Family Cool Bag 20L"
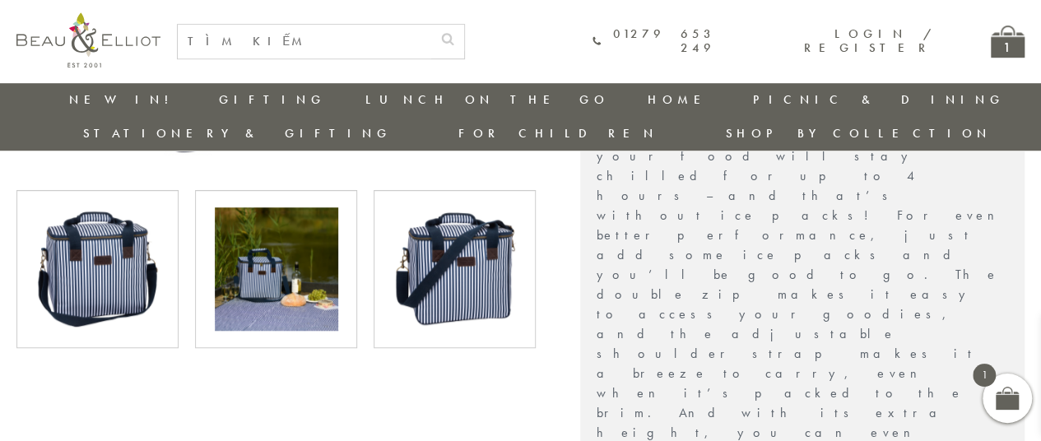
scroll to position [589, 0]
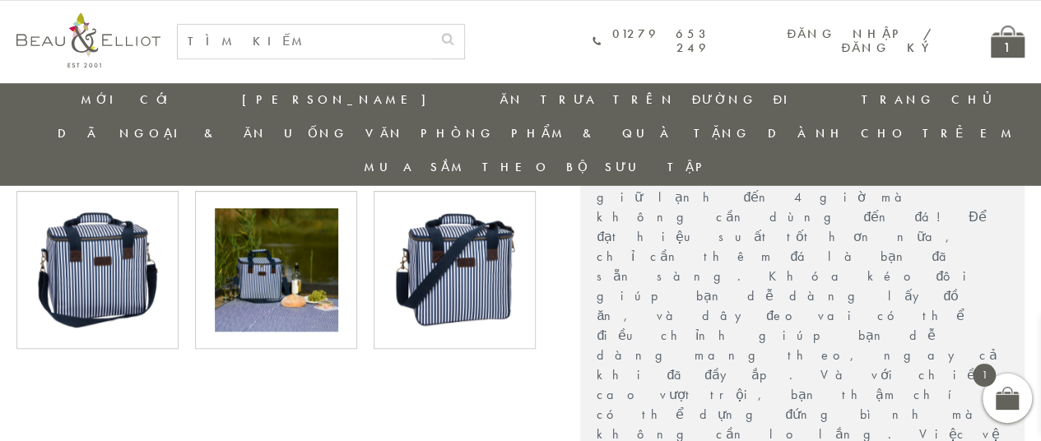
click at [502, 366] on div at bounding box center [275, 350] width 550 height 1393
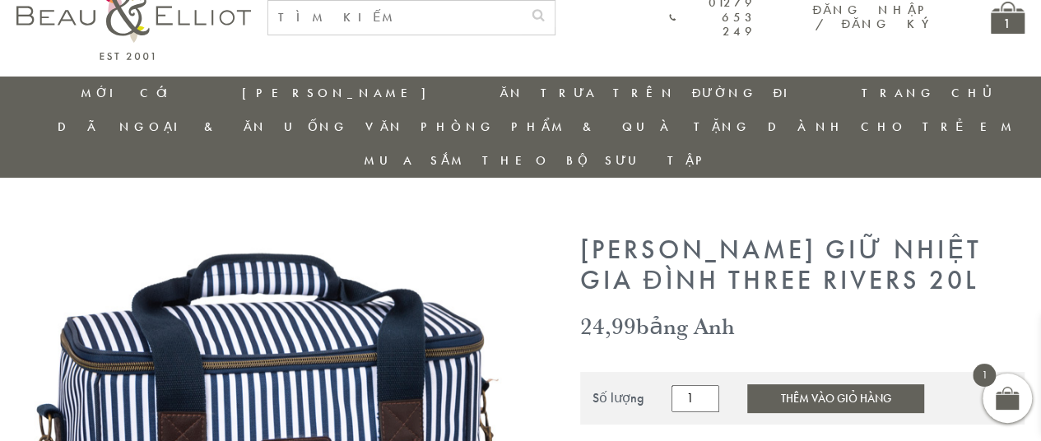
scroll to position [0, 0]
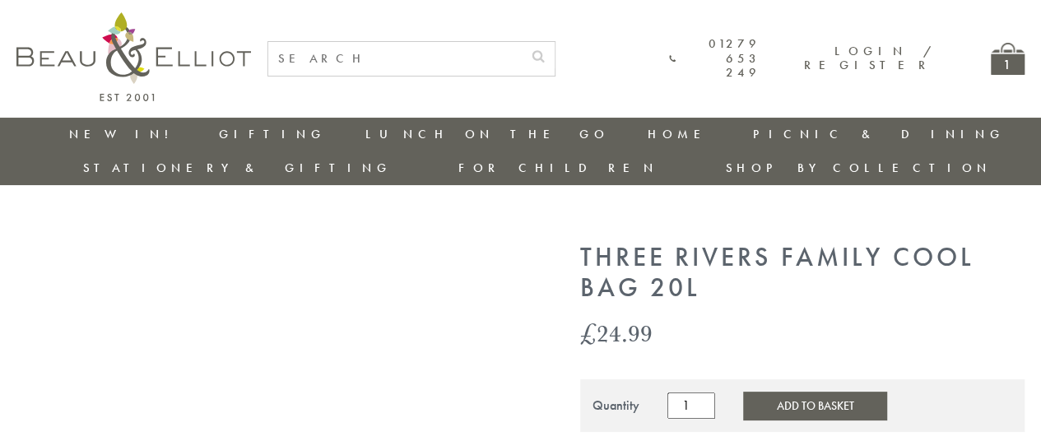
drag, startPoint x: 581, startPoint y: 213, endPoint x: 651, endPoint y: 243, distance: 76.0
drag, startPoint x: 651, startPoint y: 243, endPoint x: 533, endPoint y: 258, distance: 118.7
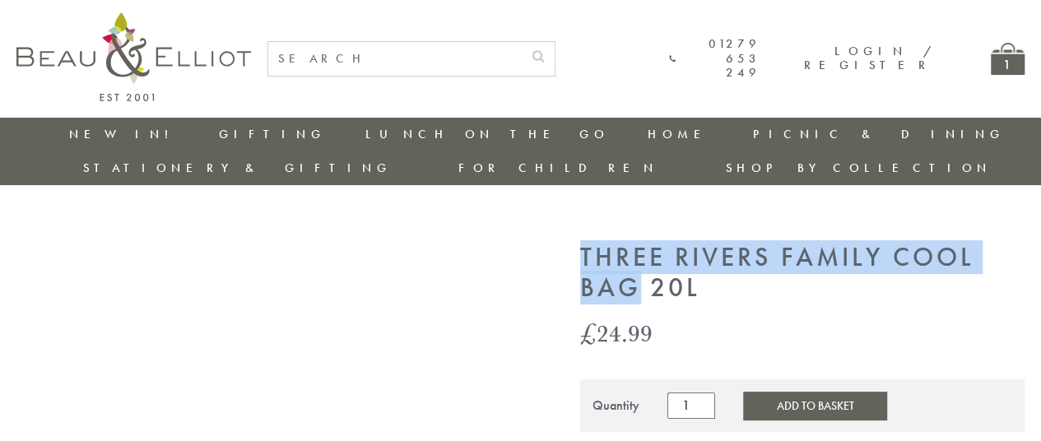
drag, startPoint x: 584, startPoint y: 223, endPoint x: 642, endPoint y: 253, distance: 65.5
click at [642, 253] on h1 "Three Rivers Family Cool Bag 20L" at bounding box center [802, 273] width 444 height 61
copy h1 "Three Rivers Family Cool Bag"
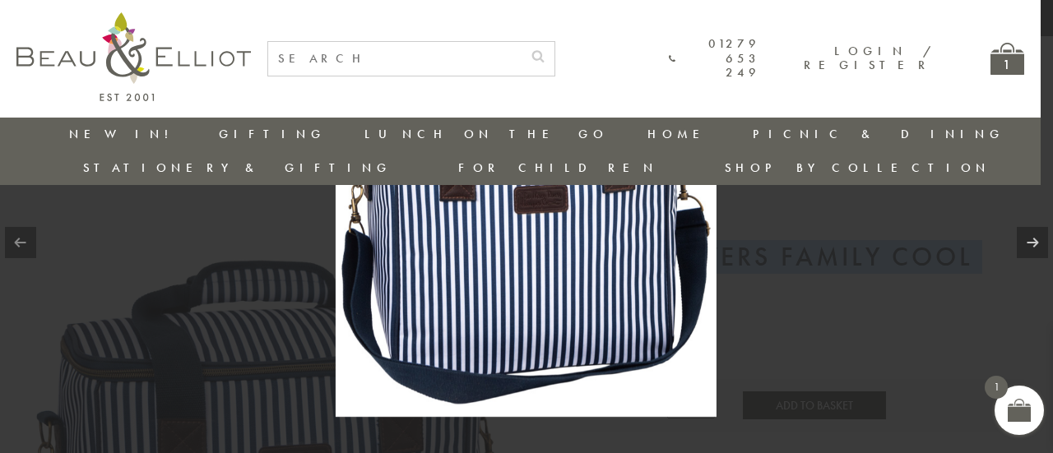
click at [153, 182] on div at bounding box center [526, 226] width 1053 height 453
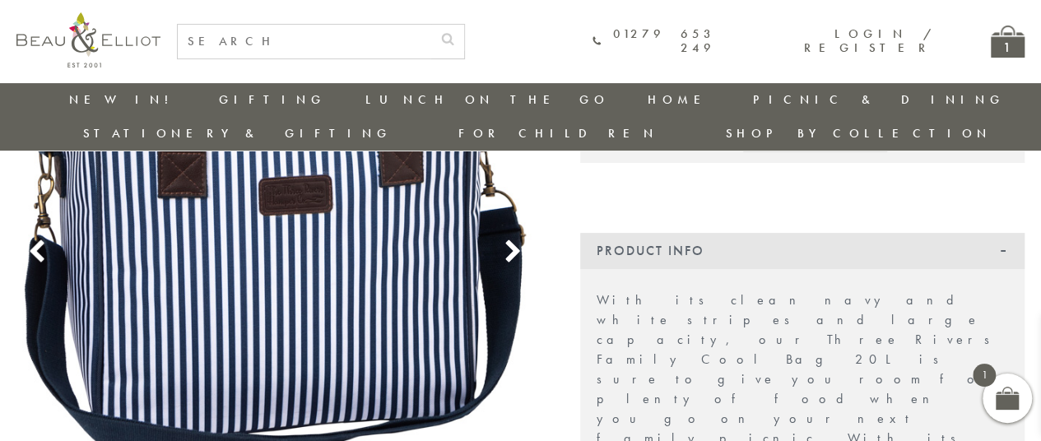
scroll to position [234, 0]
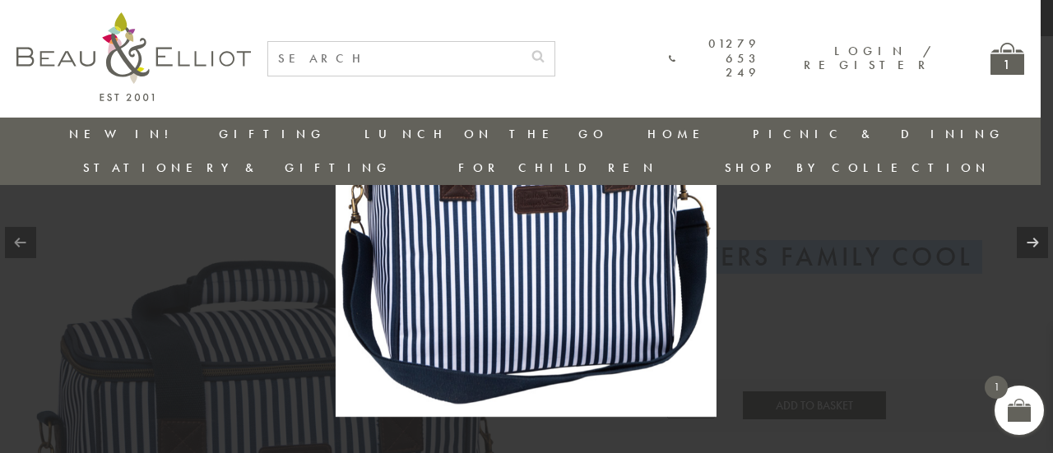
click at [938, 299] on div at bounding box center [526, 226] width 1053 height 453
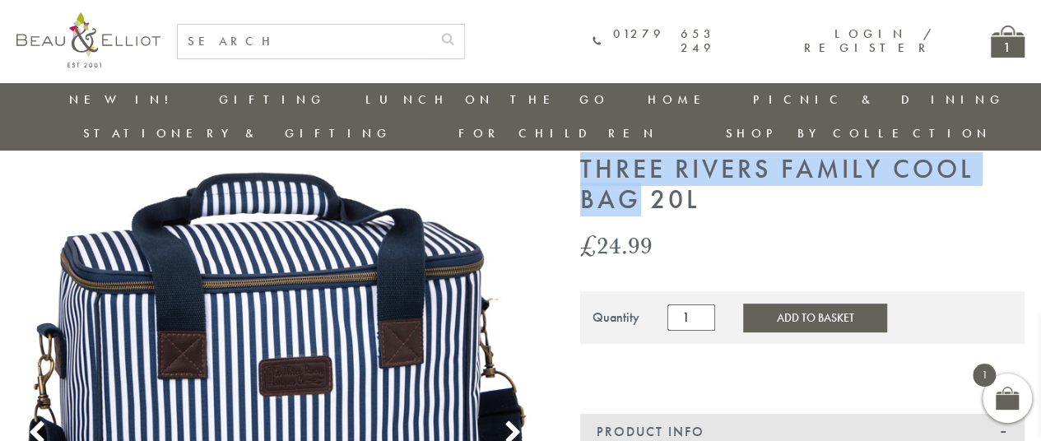
scroll to position [50, 0]
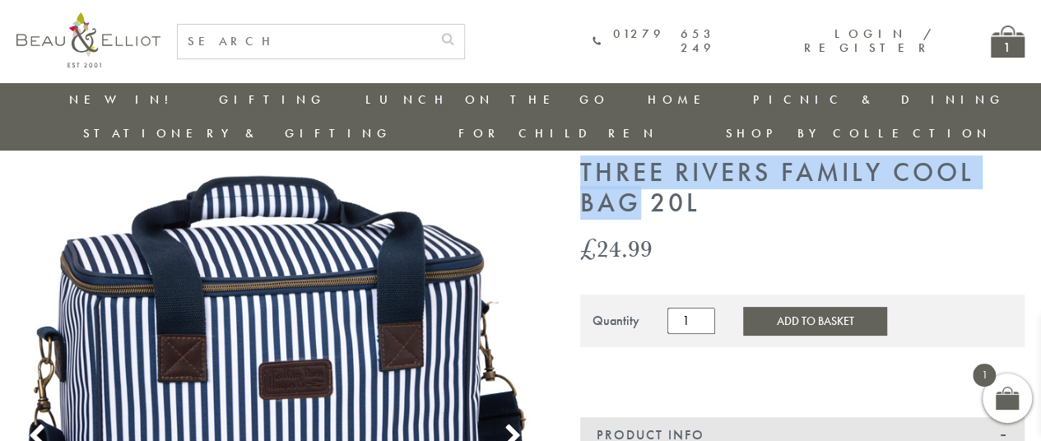
drag, startPoint x: 577, startPoint y: 131, endPoint x: 718, endPoint y: 179, distance: 148.6
copy h1 "Three Rivers Family Cool Bag 20L"
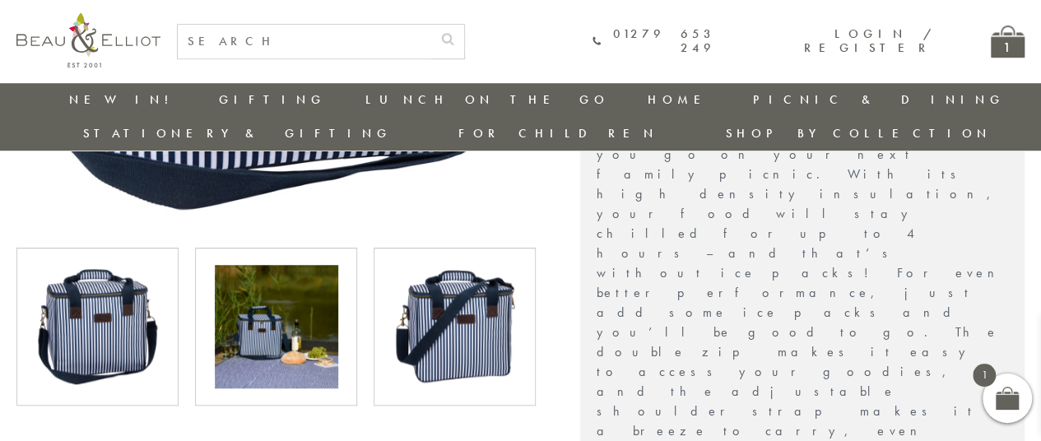
scroll to position [497, 0]
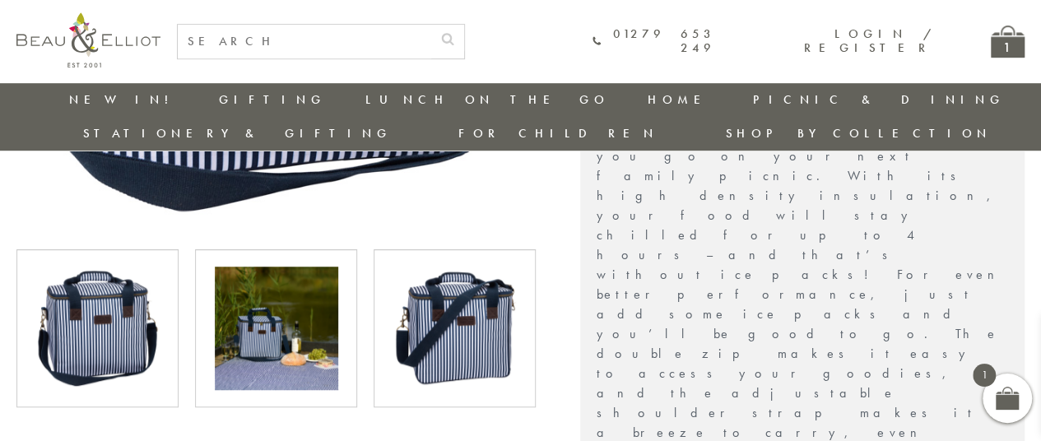
click at [88, 402] on div at bounding box center [275, 427] width 550 height 1433
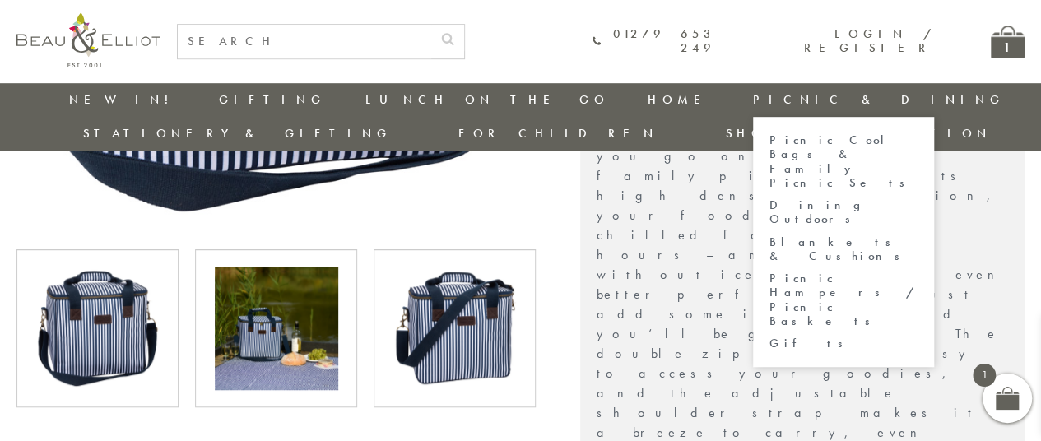
click at [770, 139] on link "Picnic Cool Bags & Family Picnic Sets" at bounding box center [844, 161] width 148 height 57
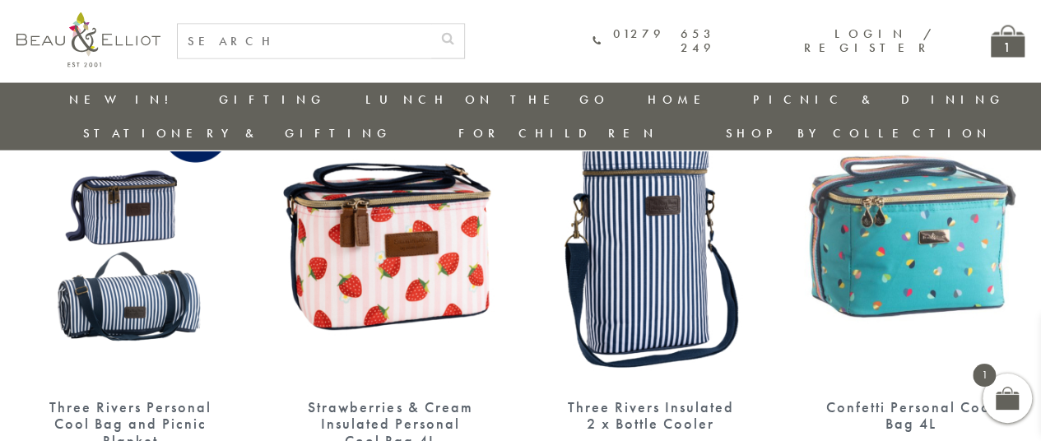
scroll to position [1584, 0]
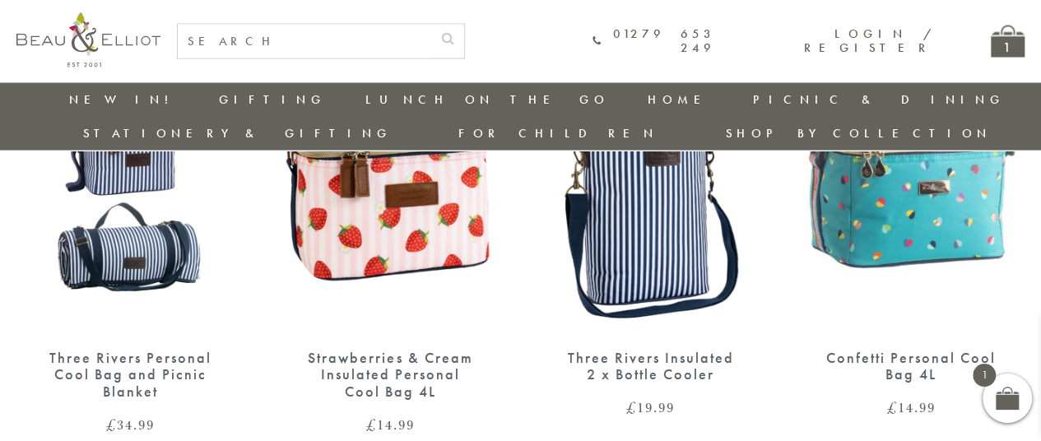
click at [82, 407] on div "Riviera XL Luxury Wagon £ 149.99 Strawberries & Cream XL Luxury Wagon £ 149.99 …" at bounding box center [520, 251] width 1041 height 2291
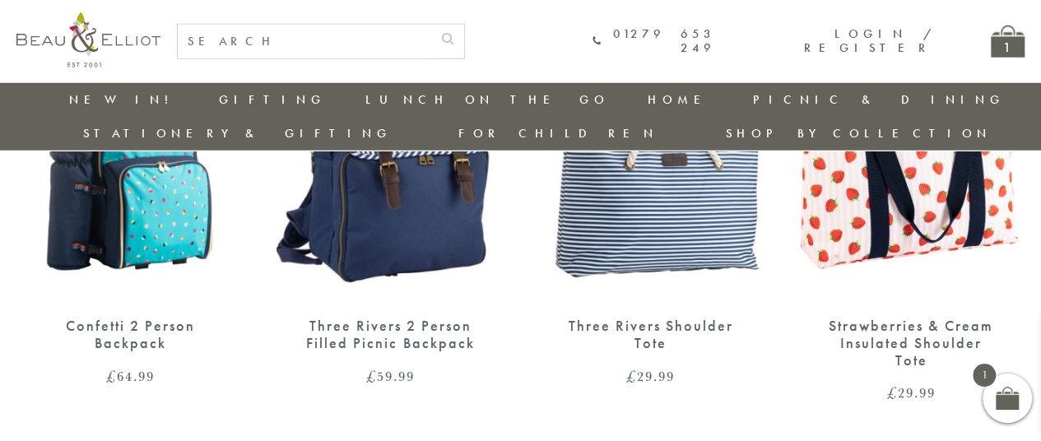
scroll to position [2130, 0]
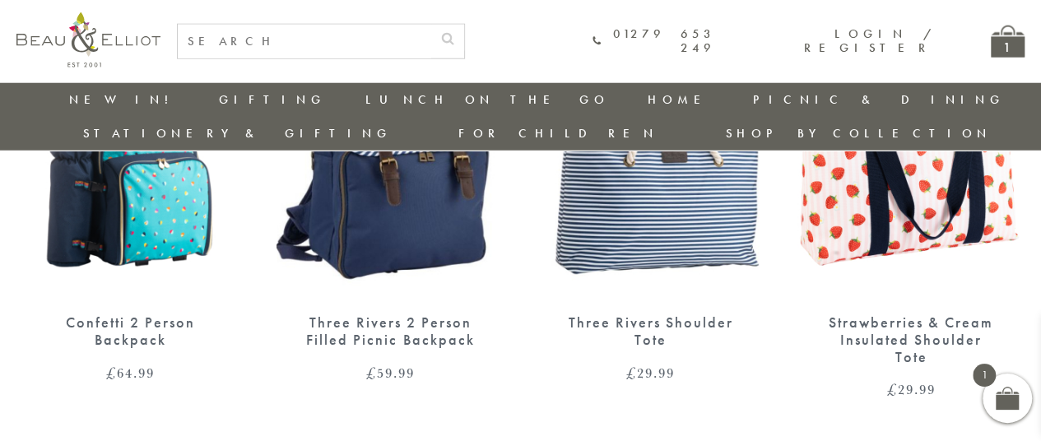
click at [630, 205] on img at bounding box center [650, 151] width 227 height 293
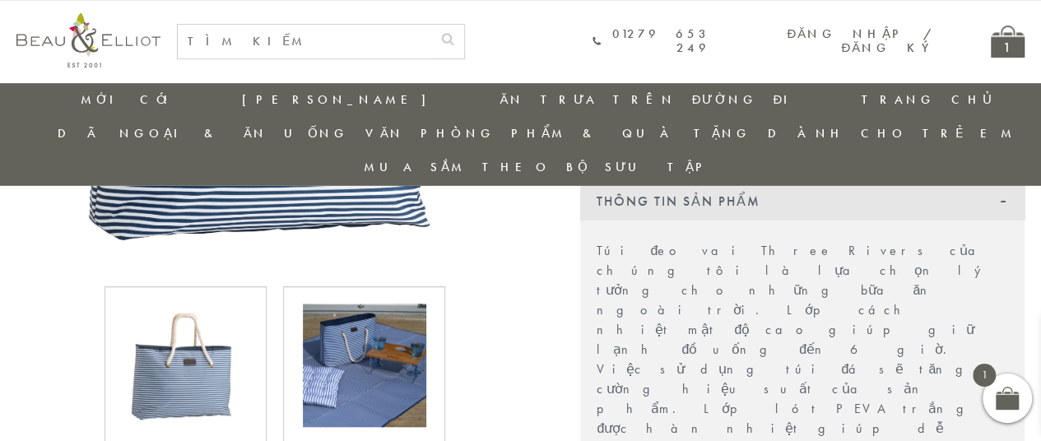
scroll to position [402, 0]
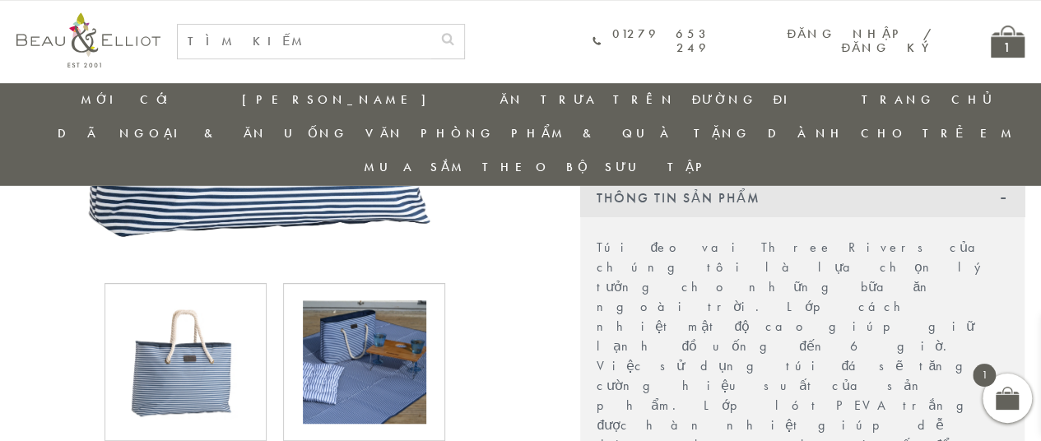
click at [823, 287] on font "Túi đeo vai Three Rivers của chúng tôi là lựa chọn lý tưởng cho những bữa ăn ng…" at bounding box center [802, 415] width 411 height 353
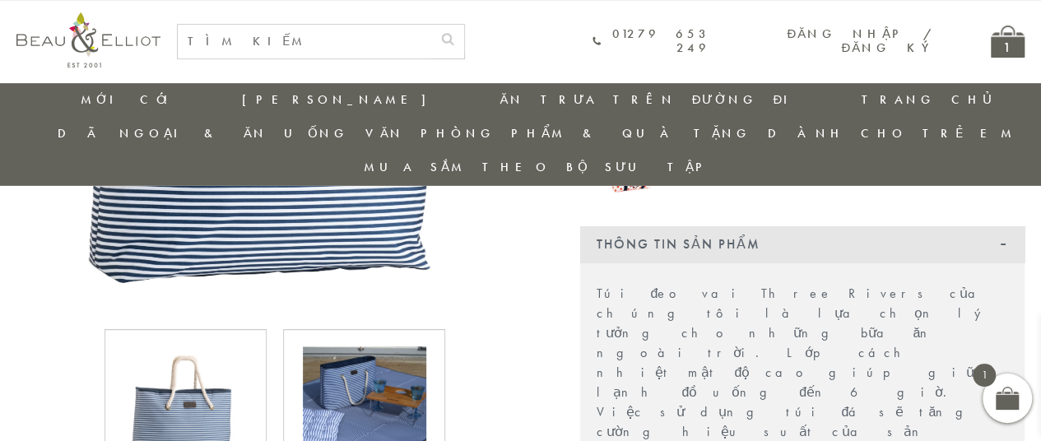
scroll to position [369, 0]
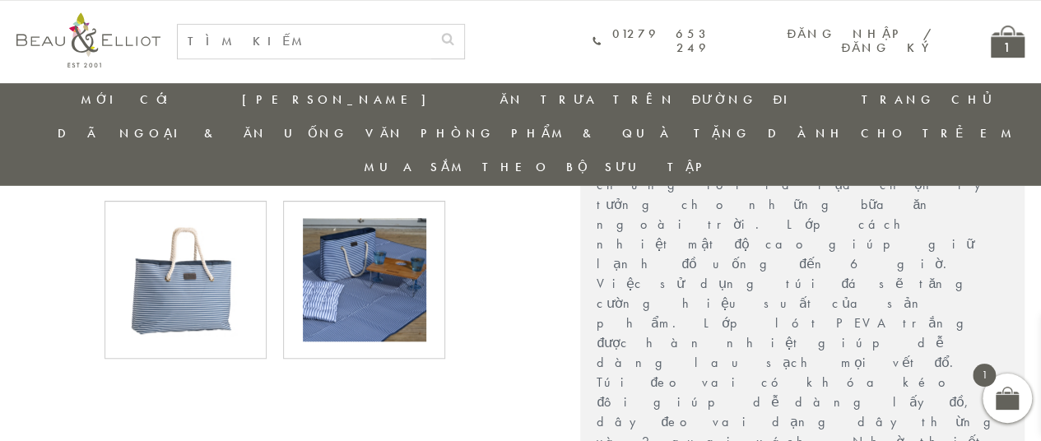
click at [82, 368] on div at bounding box center [275, 357] width 550 height 1197
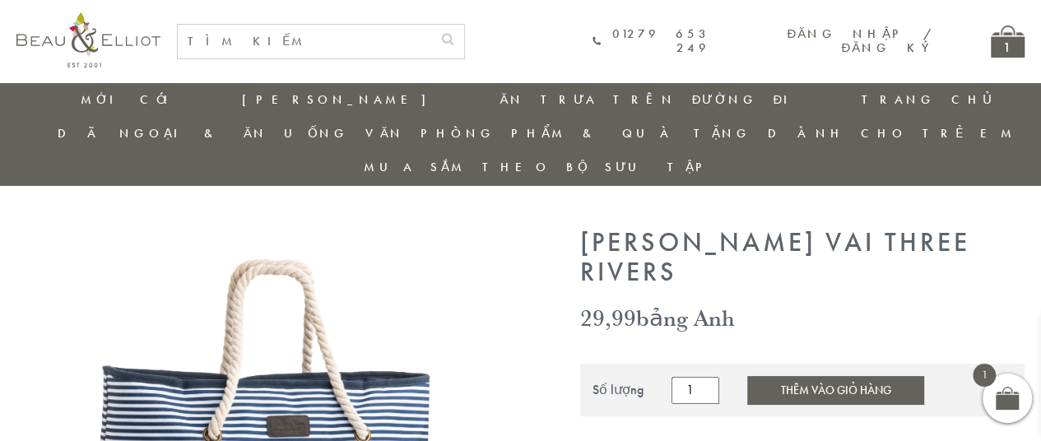
scroll to position [12, 0]
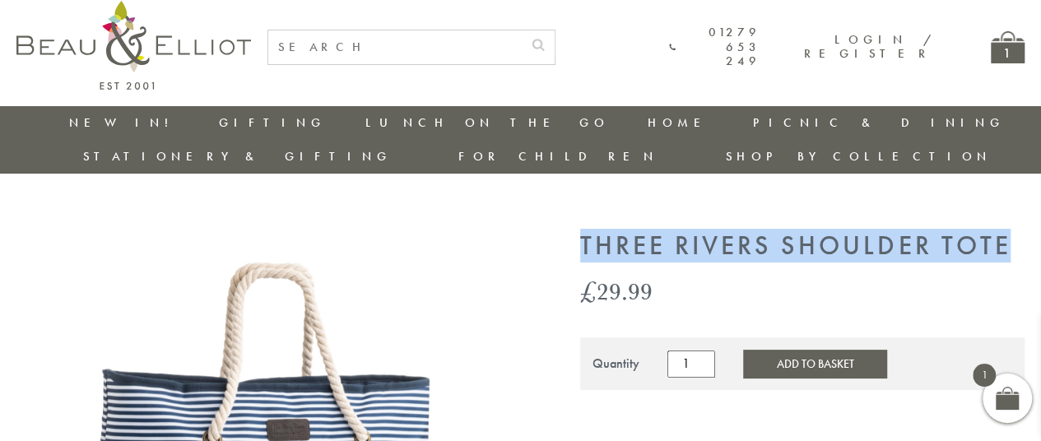
drag, startPoint x: 574, startPoint y: 204, endPoint x: 1010, endPoint y: 226, distance: 436.7
copy h1 "Three Rivers Shoulder Tote"
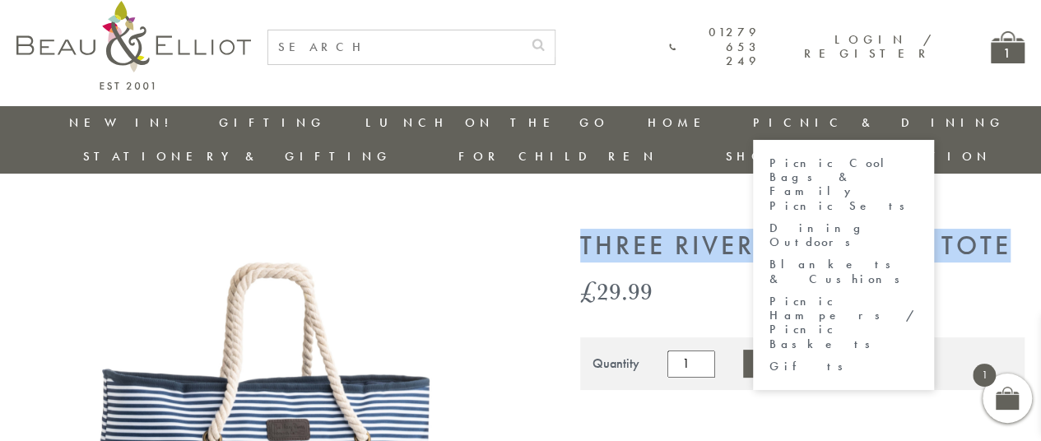
click at [770, 295] on link "Picnic Hampers / Picnic Baskets" at bounding box center [844, 323] width 148 height 57
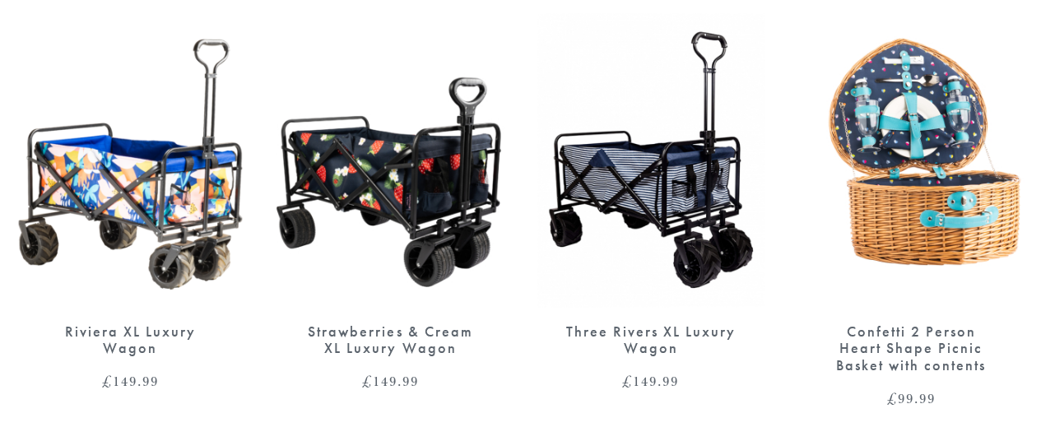
click at [87, 374] on div "£ 149.99" at bounding box center [129, 381] width 227 height 15
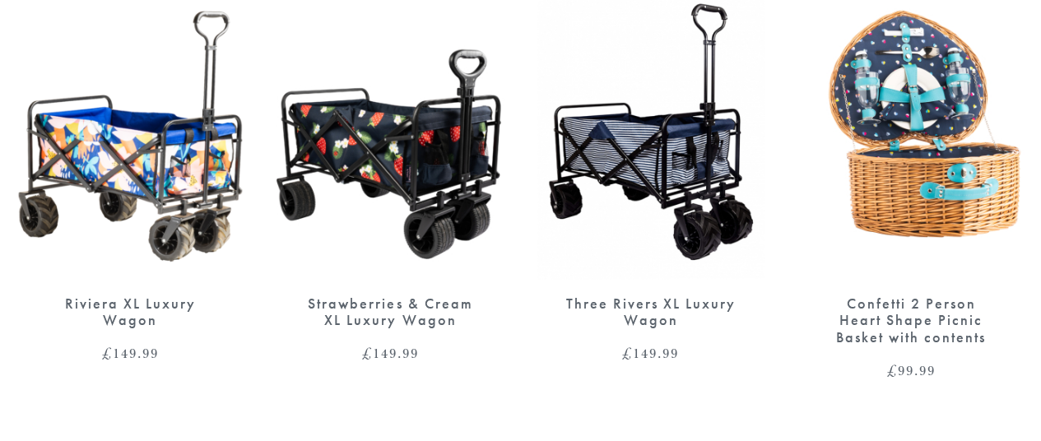
scroll to position [813, 0]
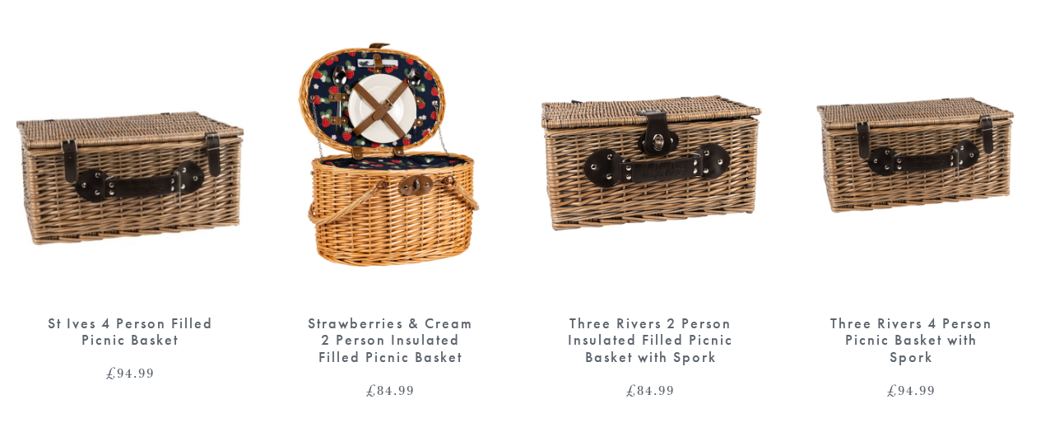
scroll to position [1253, 0]
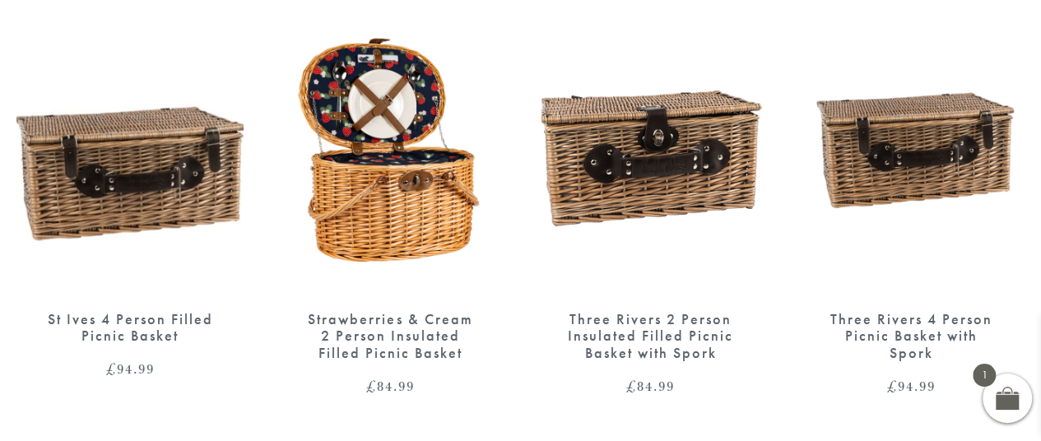
click at [392, 190] on img at bounding box center [390, 146] width 227 height 293
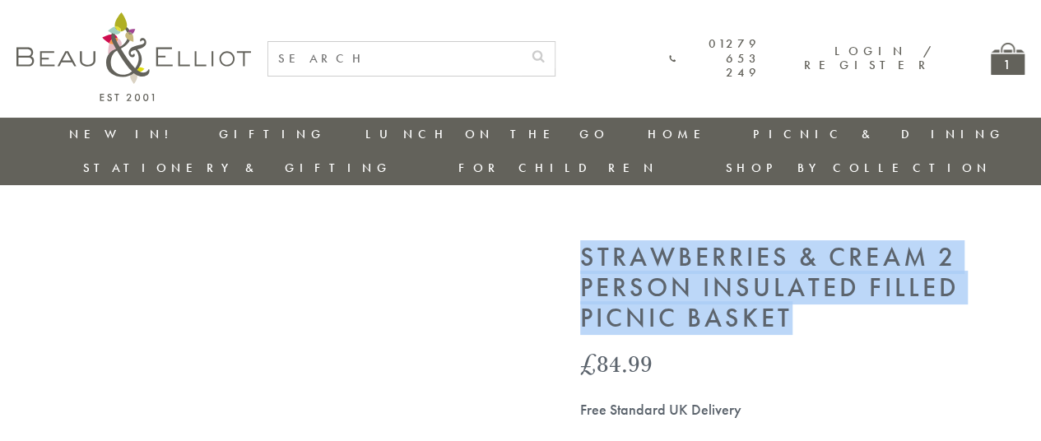
drag, startPoint x: 584, startPoint y: 216, endPoint x: 789, endPoint y: 292, distance: 219.5
click at [789, 292] on h1 "Strawberries & Cream 2 Person Insulated Filled Picnic Basket" at bounding box center [802, 288] width 444 height 91
copy h1 "Strawberries & Cream 2 Person Insulated Filled Picnic Basket"
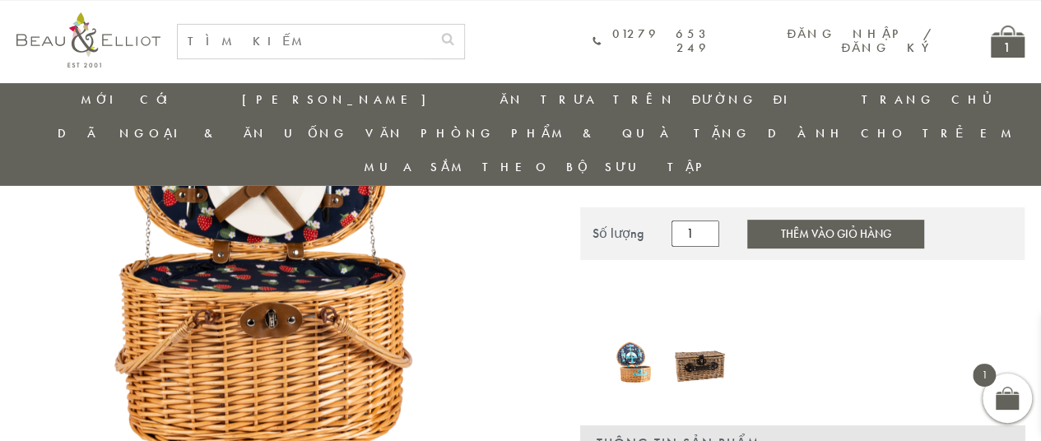
scroll to position [248, 0]
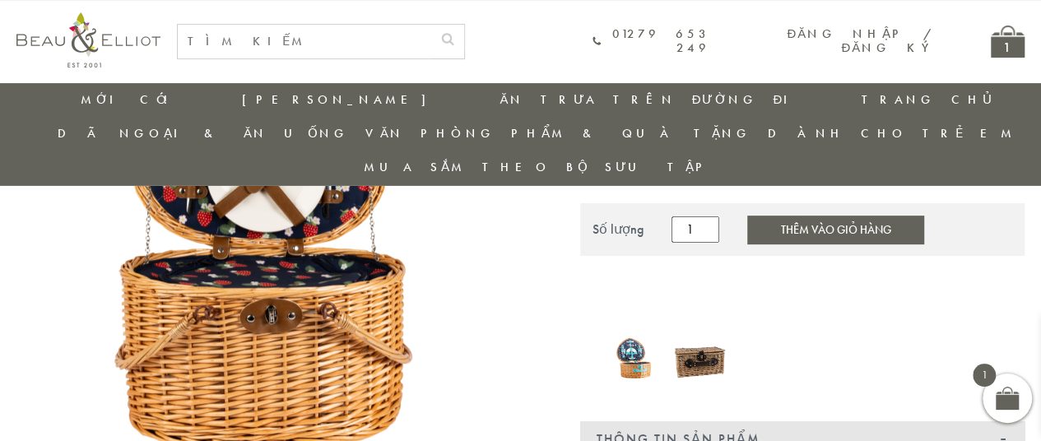
click at [708, 332] on img at bounding box center [700, 359] width 52 height 67
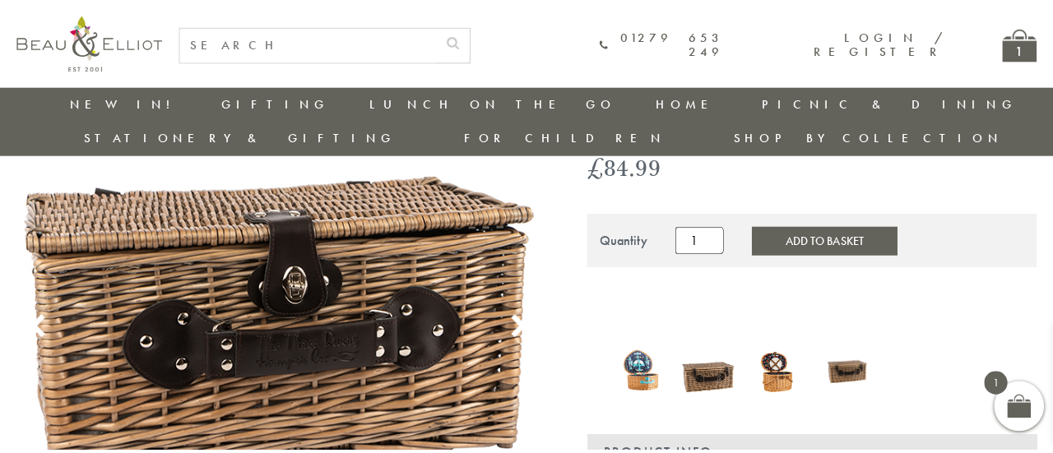
scroll to position [168, 0]
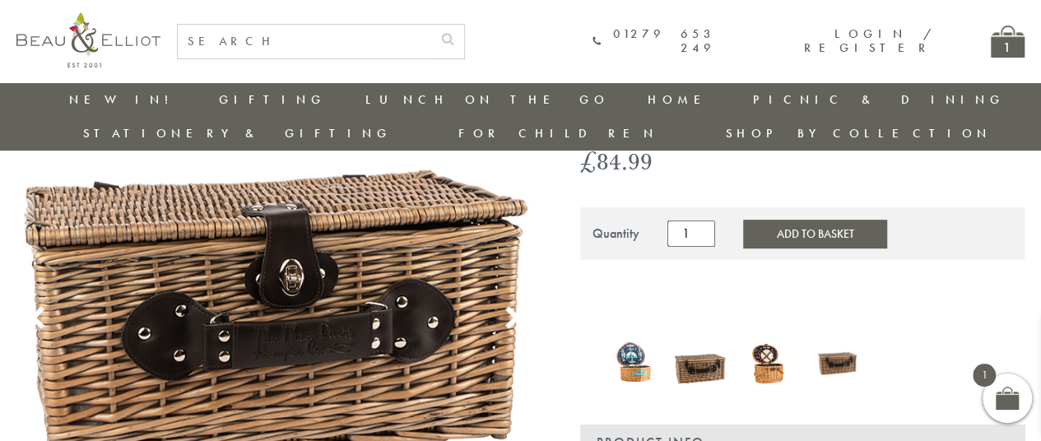
click at [350, 314] on img at bounding box center [275, 299] width 518 height 518
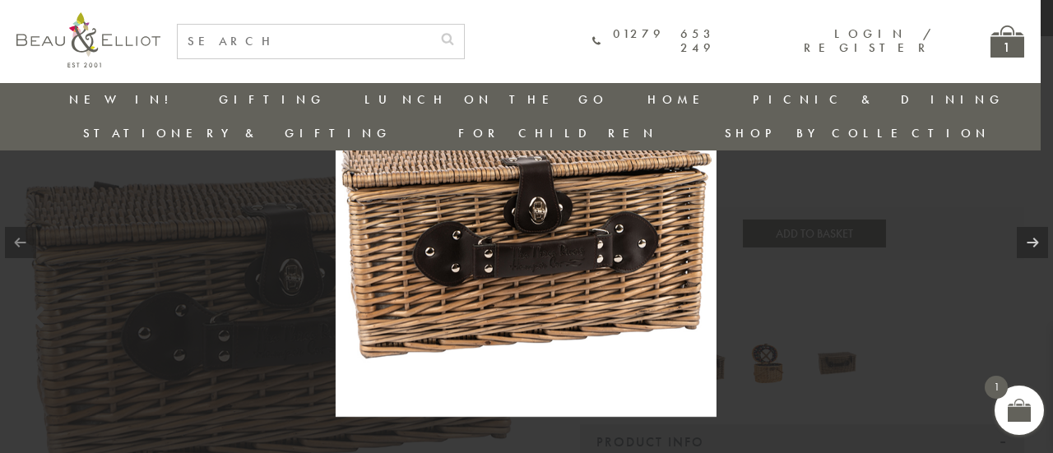
click at [20, 146] on div at bounding box center [526, 226] width 1053 height 453
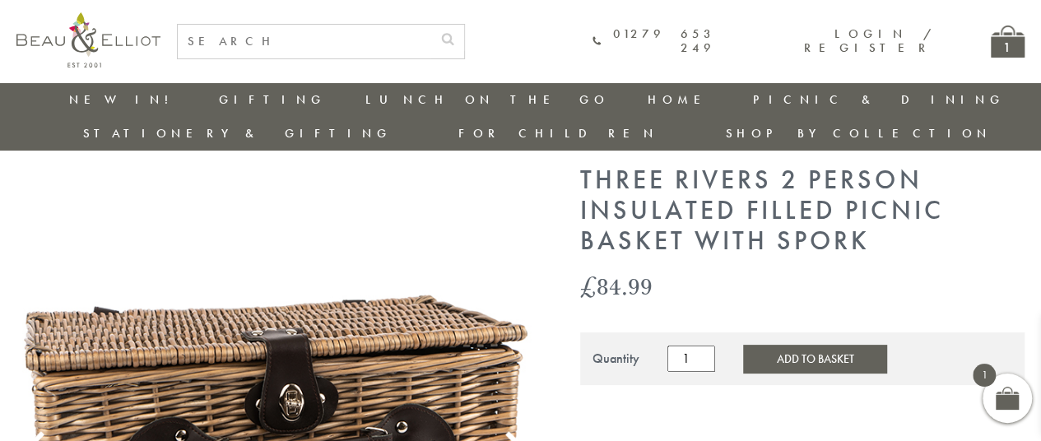
scroll to position [53, 0]
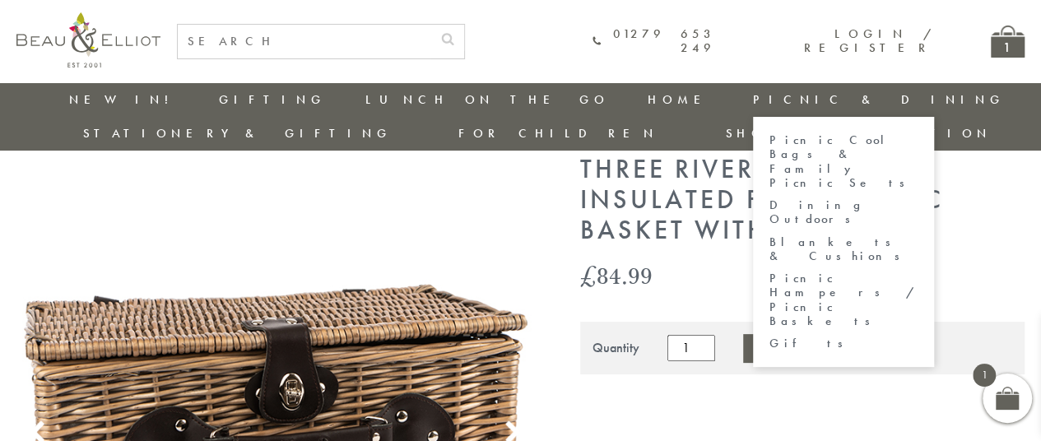
click at [770, 272] on link "Picnic Hampers / Picnic Baskets" at bounding box center [844, 300] width 148 height 57
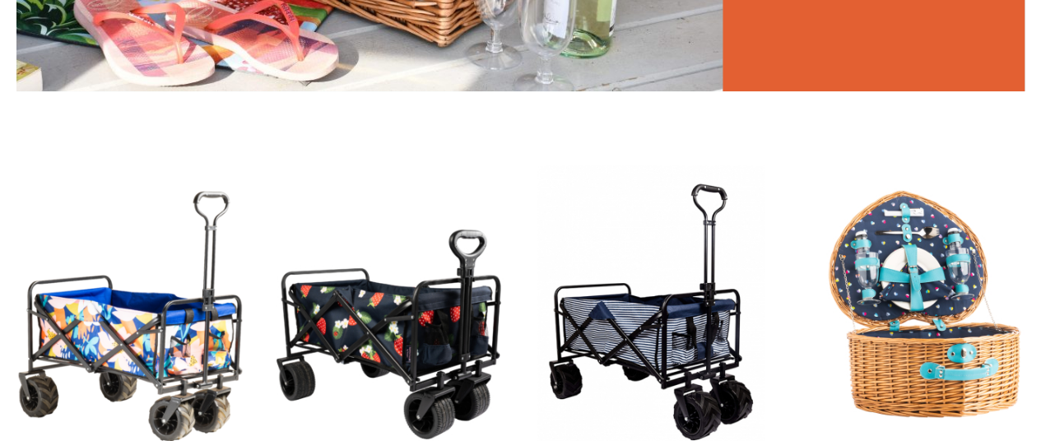
click at [79, 352] on img at bounding box center [129, 311] width 227 height 293
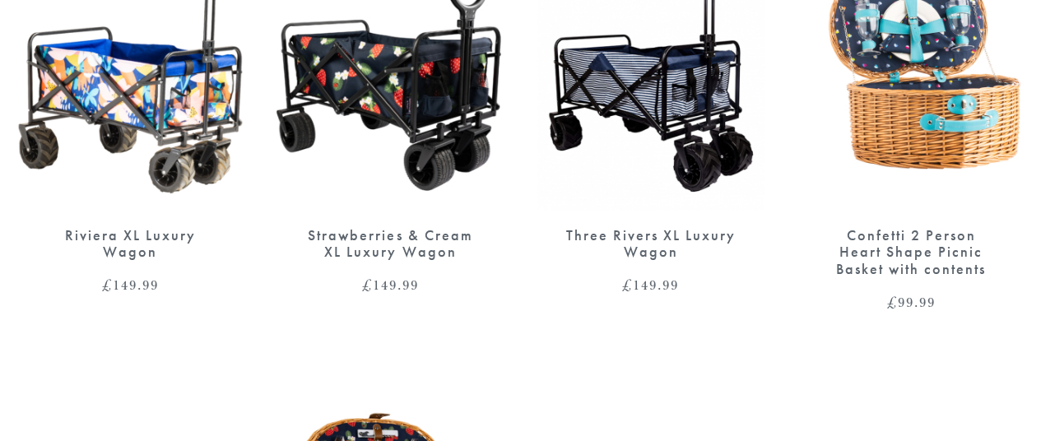
scroll to position [914, 0]
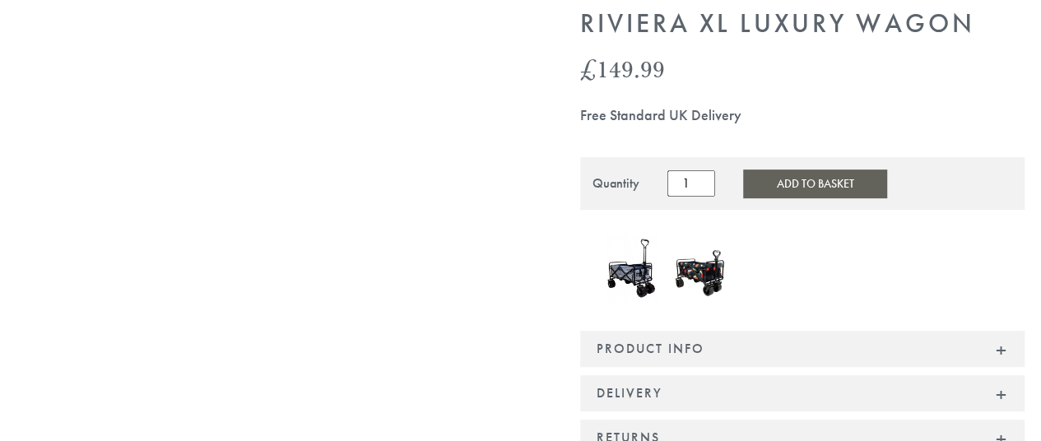
scroll to position [171, 0]
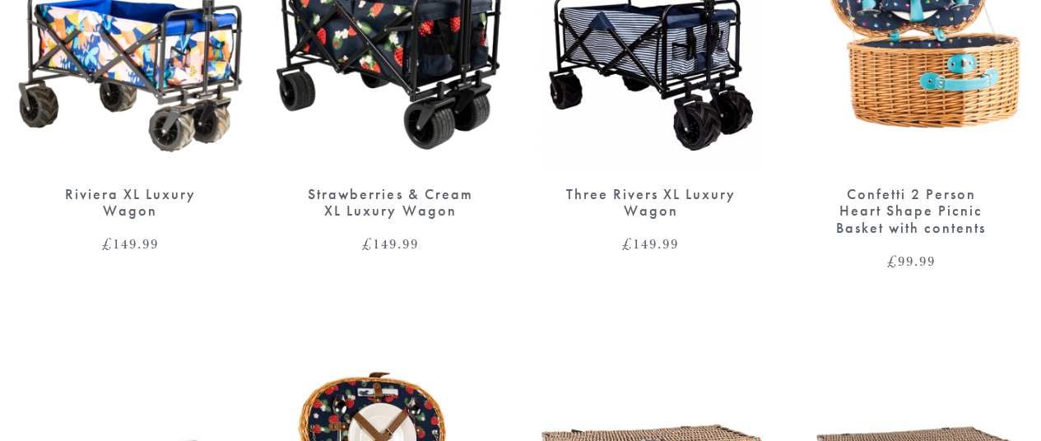
scroll to position [1304, 0]
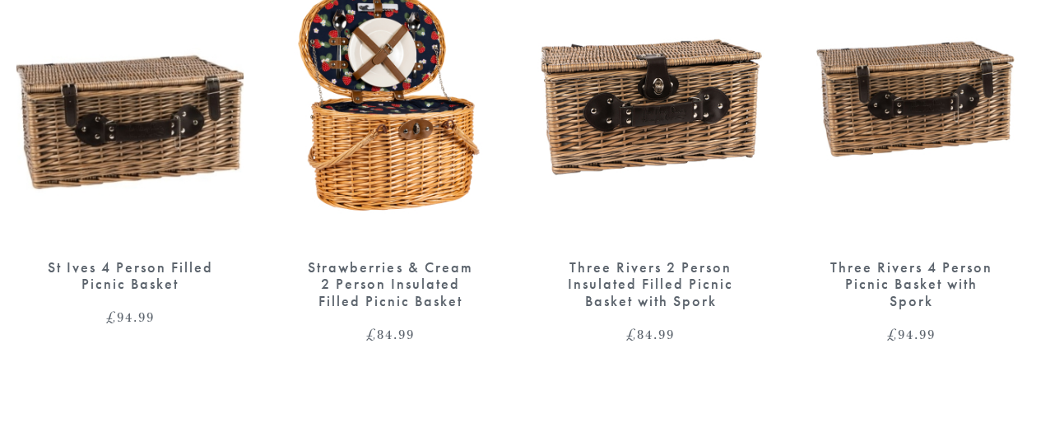
click at [114, 118] on img at bounding box center [129, 95] width 227 height 293
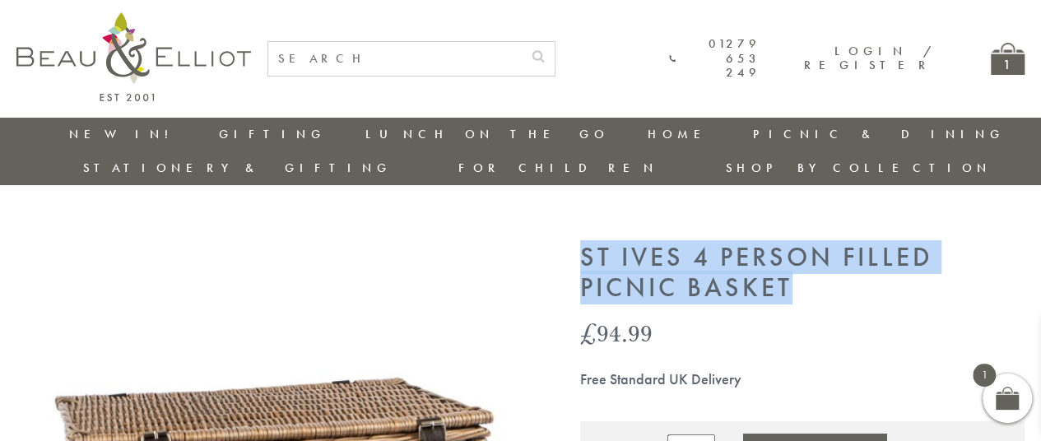
drag, startPoint x: 581, startPoint y: 218, endPoint x: 787, endPoint y: 256, distance: 209.2
click at [787, 256] on h1 "St Ives 4 Person Filled Picnic Basket" at bounding box center [802, 273] width 444 height 61
copy h1 "St Ives 4 Person Filled Picnic Basket"
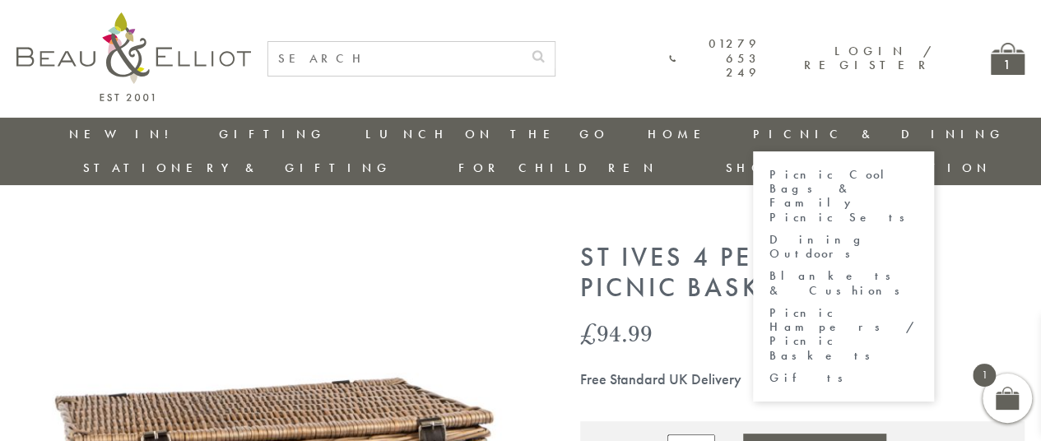
click at [770, 174] on link "Picnic Cool Bags & Family Picnic Sets" at bounding box center [844, 196] width 148 height 57
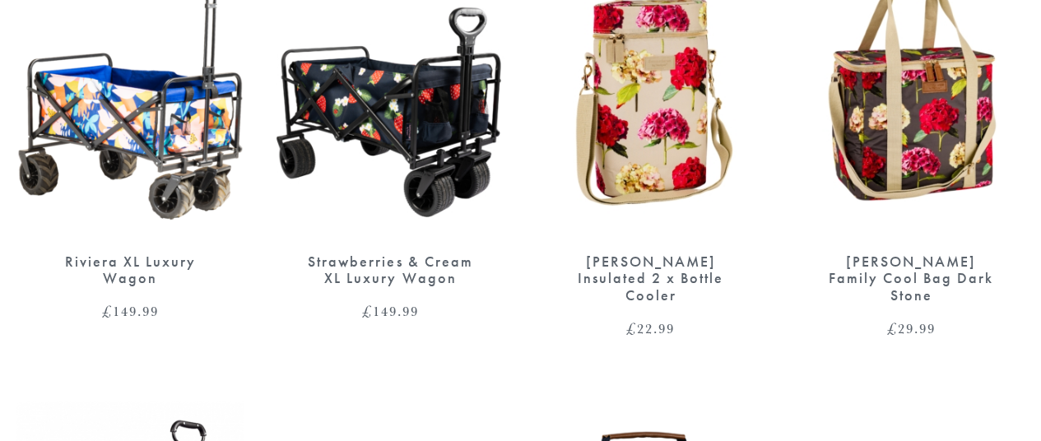
scroll to position [864, 0]
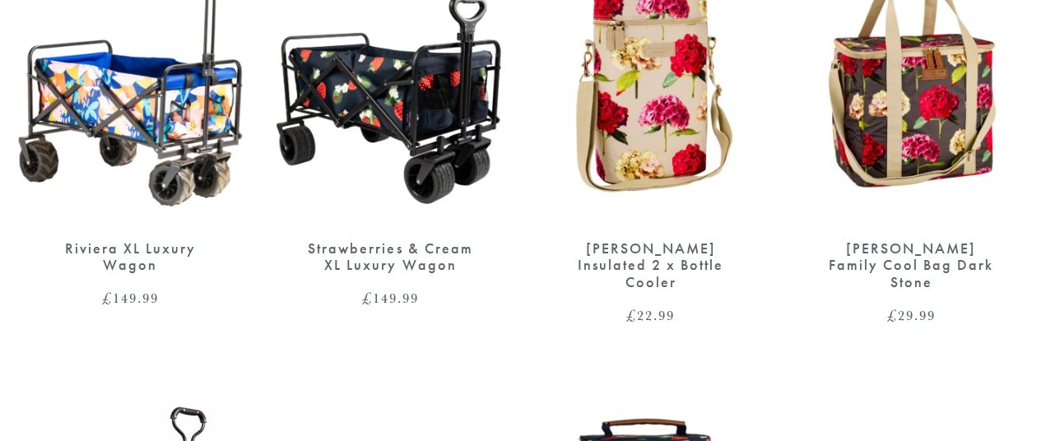
click at [638, 240] on div "Sarah Kelleher Insulated 2 x Bottle Cooler" at bounding box center [651, 265] width 170 height 51
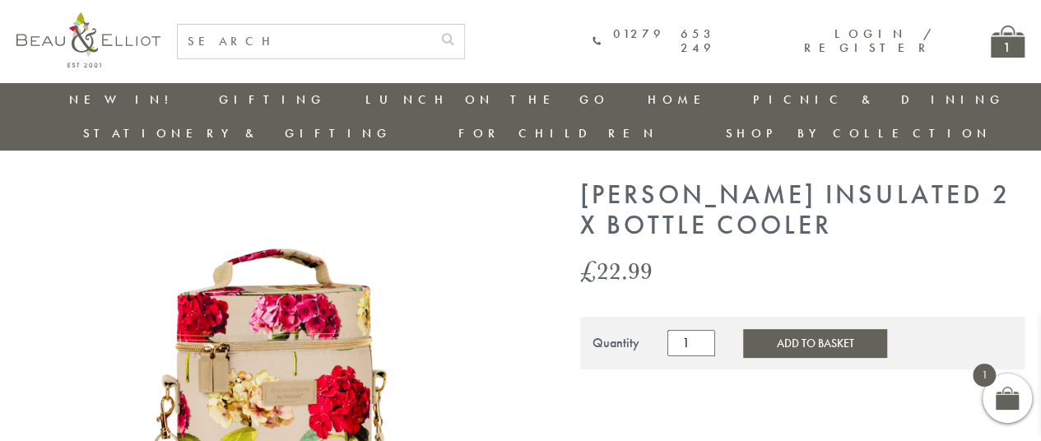
scroll to position [21, 0]
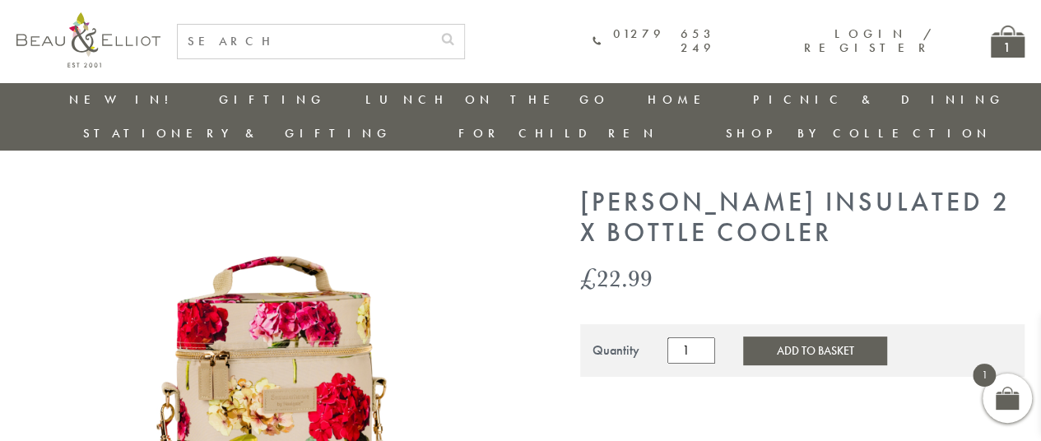
click at [830, 188] on h1 "Sarah Kelleher Insulated 2 x Bottle Cooler" at bounding box center [802, 218] width 444 height 61
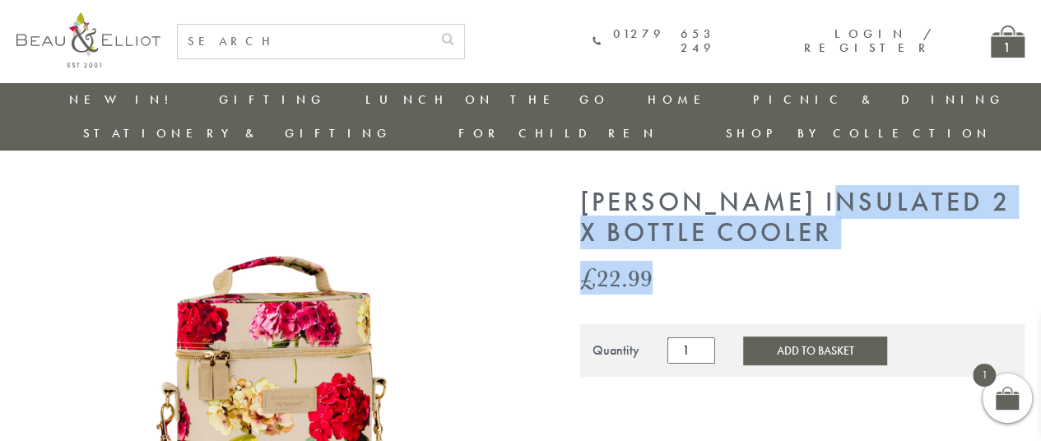
drag, startPoint x: 830, startPoint y: 165, endPoint x: 875, endPoint y: 215, distance: 67.0
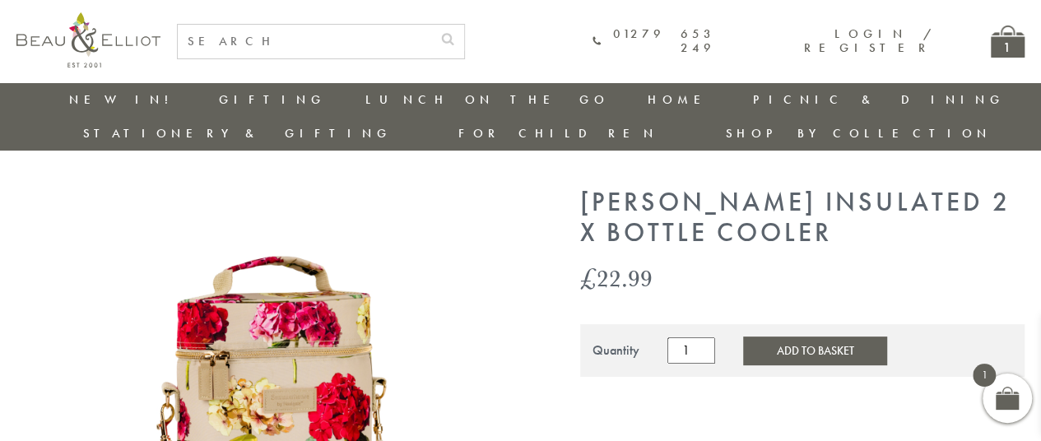
click at [828, 188] on h1 "Sarah Kelleher Insulated 2 x Bottle Cooler" at bounding box center [802, 218] width 444 height 61
drag, startPoint x: 828, startPoint y: 170, endPoint x: 851, endPoint y: 194, distance: 33.2
click at [851, 194] on h1 "Sarah Kelleher Insulated 2 x Bottle Cooler" at bounding box center [802, 218] width 444 height 61
copy h1 "Insulated 2 x Bottle Cooler"
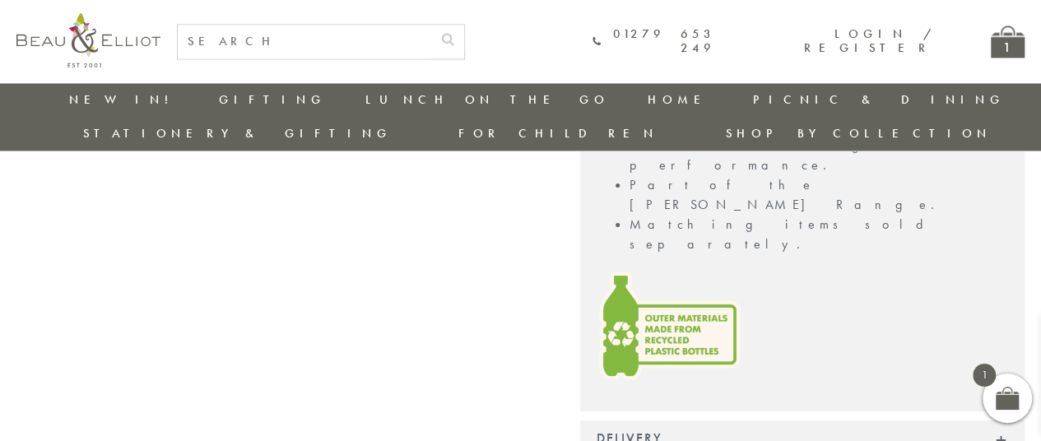
scroll to position [1286, 0]
click at [344, 29] on input "text" at bounding box center [304, 42] width 253 height 34
type input "table"
click at [464, 30] on button "submit" at bounding box center [447, 38] width 33 height 26
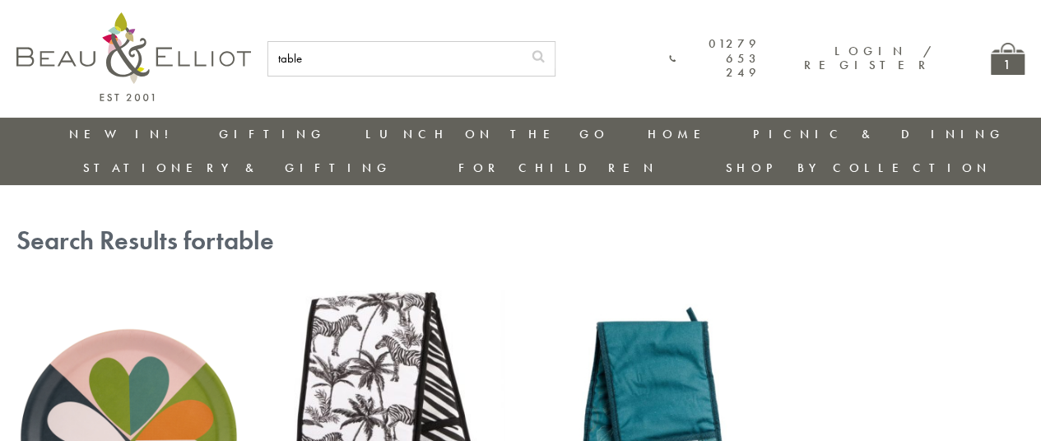
click at [375, 67] on input "table" at bounding box center [394, 59] width 253 height 34
type input "t"
type input "wine table"
click at [537, 55] on icon "submit" at bounding box center [538, 55] width 13 height 13
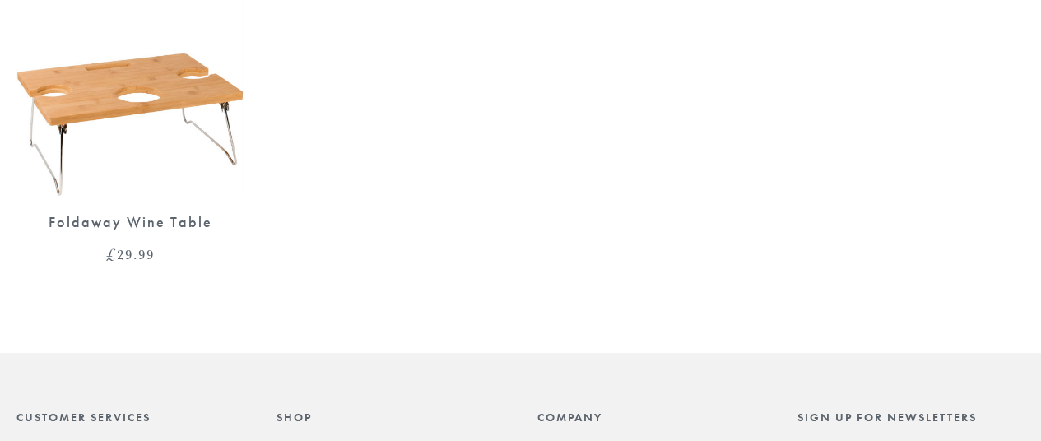
scroll to position [390, 0]
click at [171, 93] on img at bounding box center [129, 47] width 227 height 295
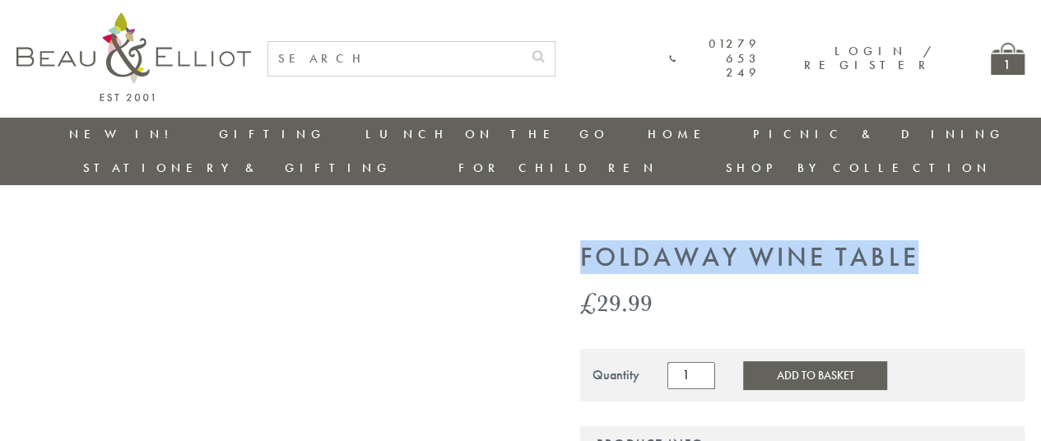
drag, startPoint x: 580, startPoint y: 223, endPoint x: 918, endPoint y: 220, distance: 338.3
click at [918, 243] on h1 "Foldaway Wine Table" at bounding box center [802, 258] width 444 height 30
copy h1 "Foldaway Wine Table"
